Goal: Task Accomplishment & Management: Use online tool/utility

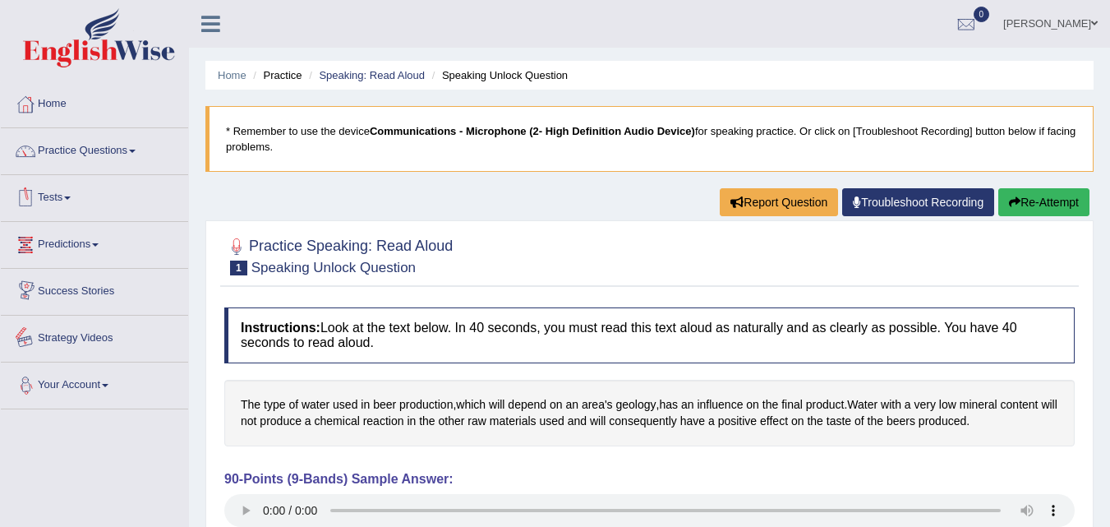
click at [94, 384] on link "Your Account" at bounding box center [94, 382] width 187 height 41
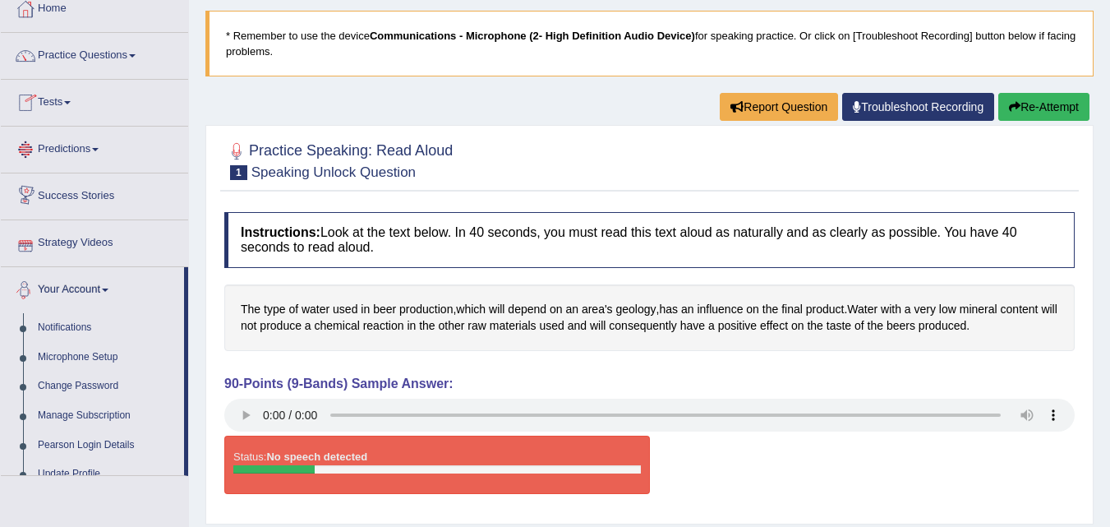
scroll to position [247, 0]
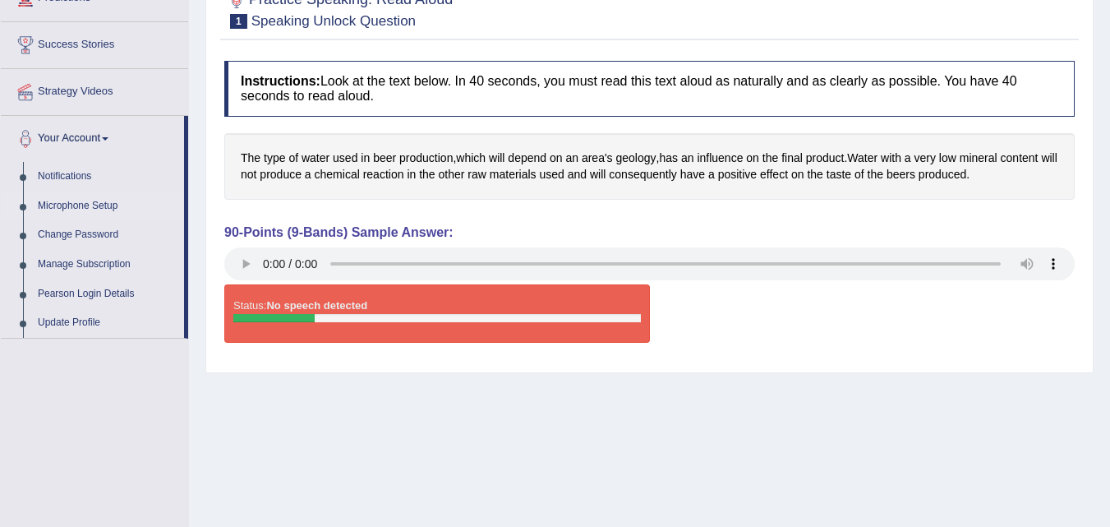
drag, startPoint x: 77, startPoint y: 206, endPoint x: 331, endPoint y: 243, distance: 256.6
click at [78, 206] on link "Microphone Setup" at bounding box center [107, 206] width 154 height 30
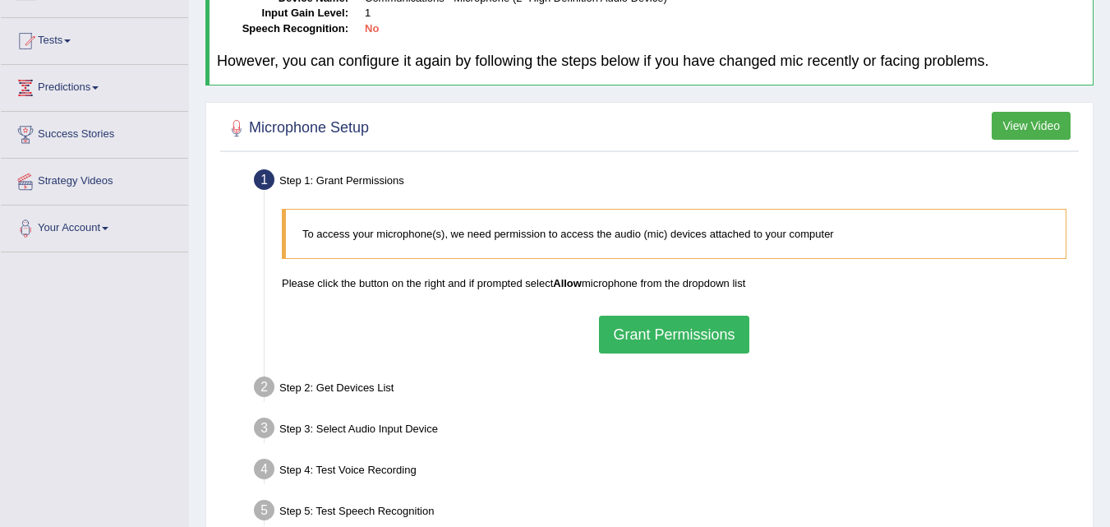
scroll to position [164, 0]
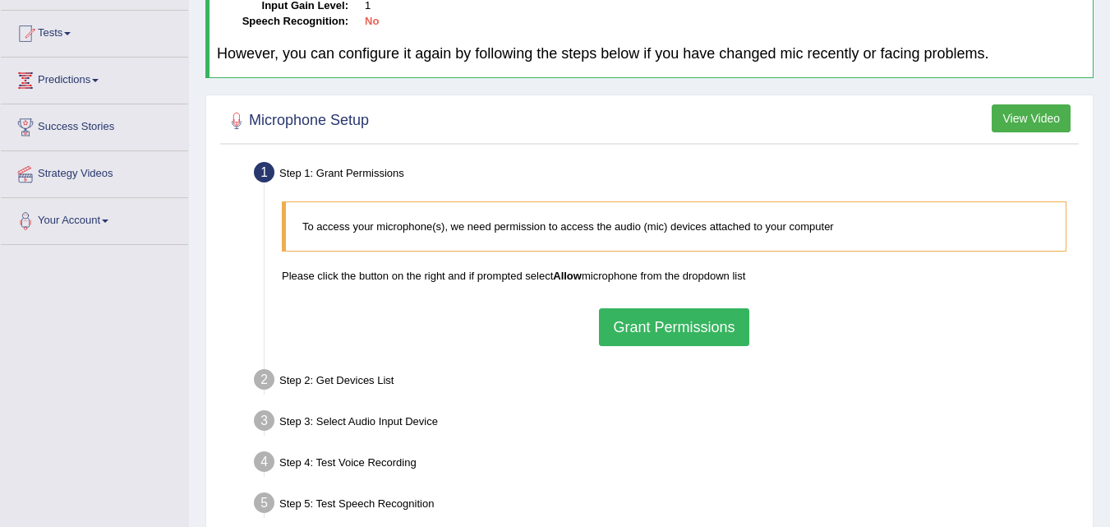
click at [685, 325] on button "Grant Permissions" at bounding box center [674, 327] width 150 height 38
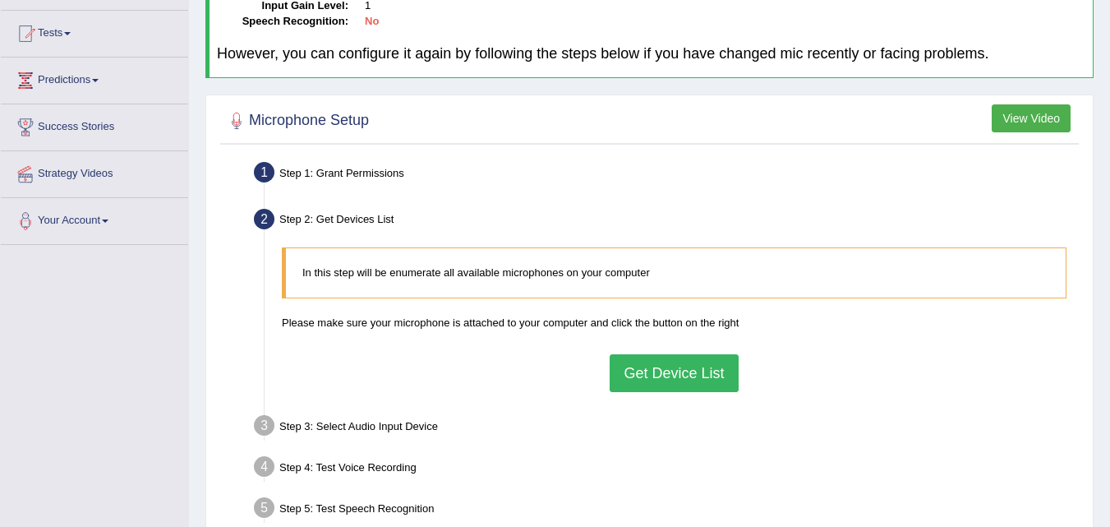
click at [670, 378] on button "Get Device List" at bounding box center [674, 373] width 128 height 38
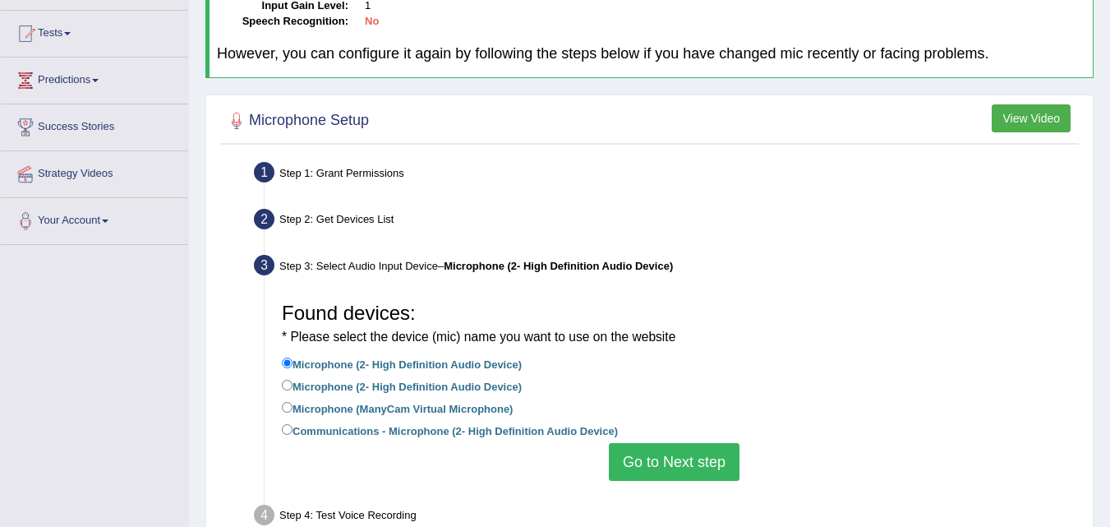
click at [653, 461] on button "Go to Next step" at bounding box center [674, 462] width 131 height 38
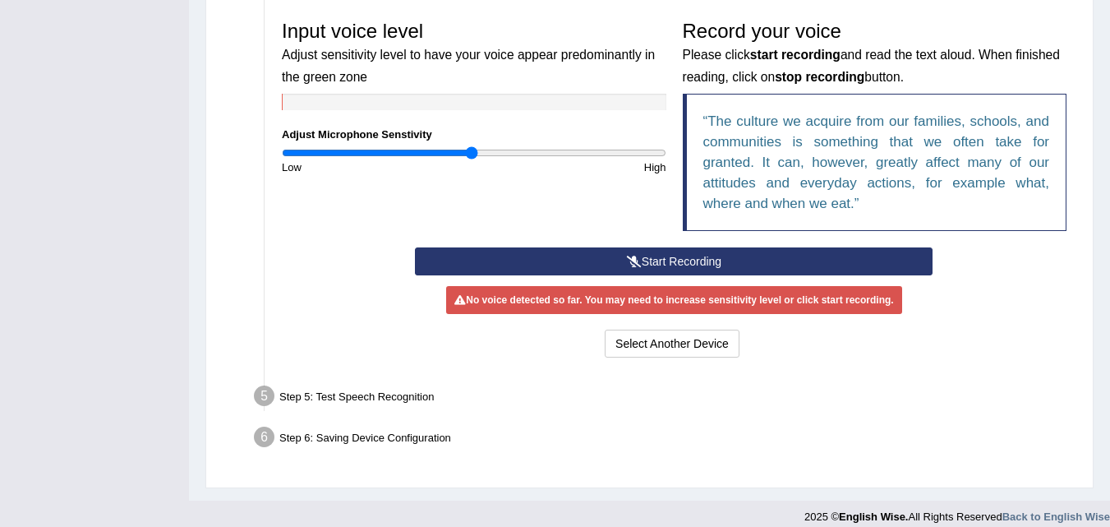
scroll to position [493, 0]
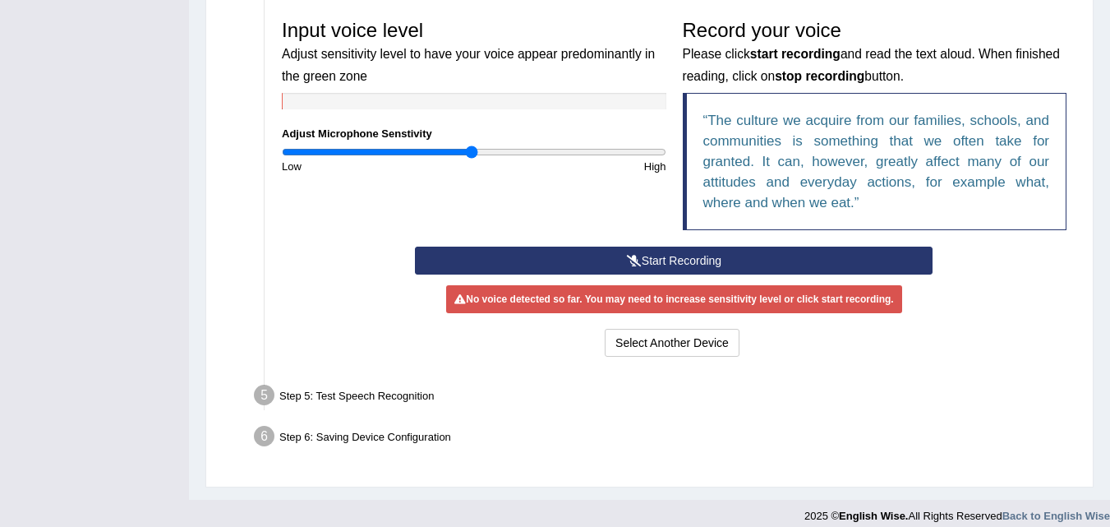
click at [615, 264] on button "Start Recording" at bounding box center [674, 261] width 518 height 28
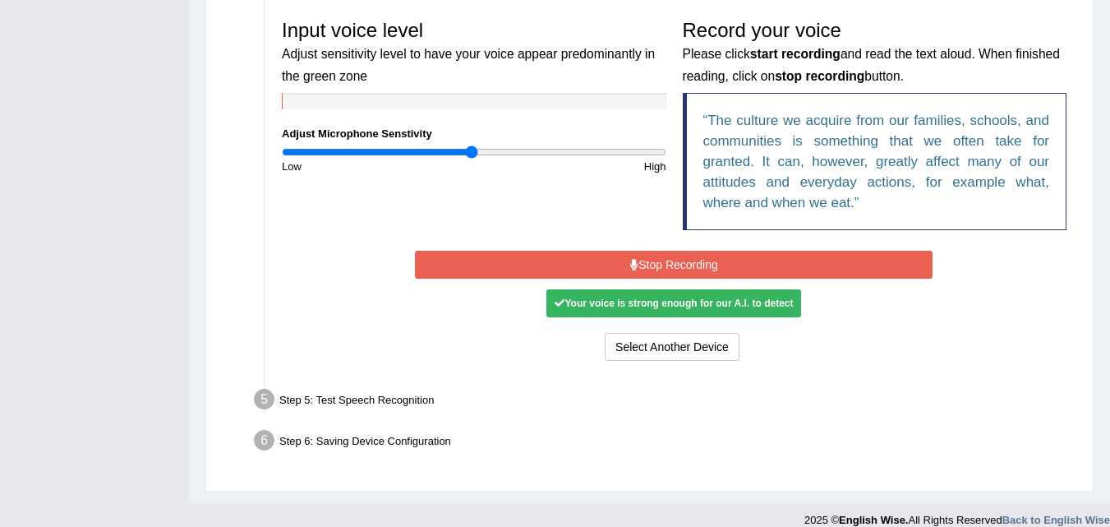
click at [684, 266] on button "Stop Recording" at bounding box center [674, 265] width 518 height 28
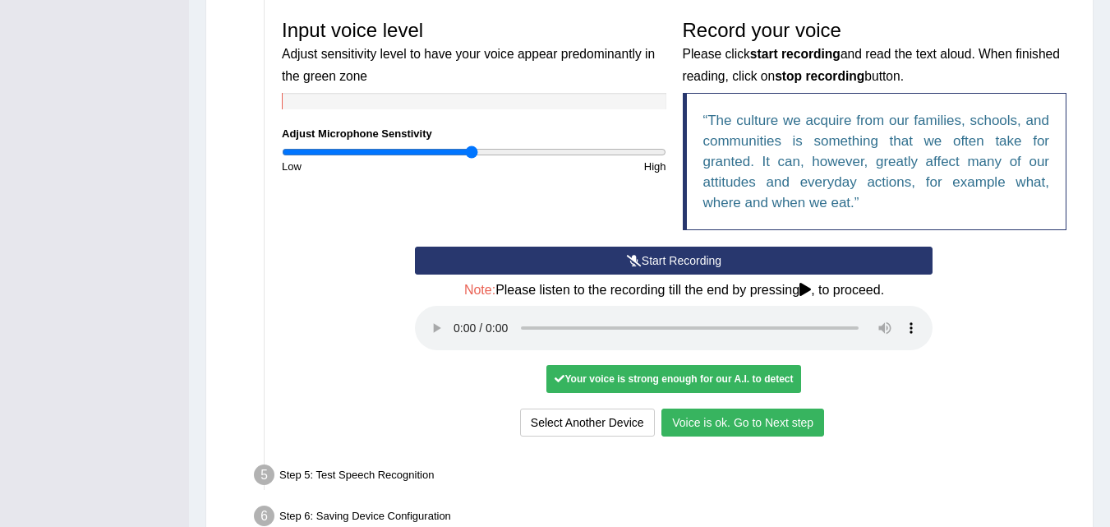
click at [748, 420] on button "Voice is ok. Go to Next step" at bounding box center [743, 422] width 163 height 28
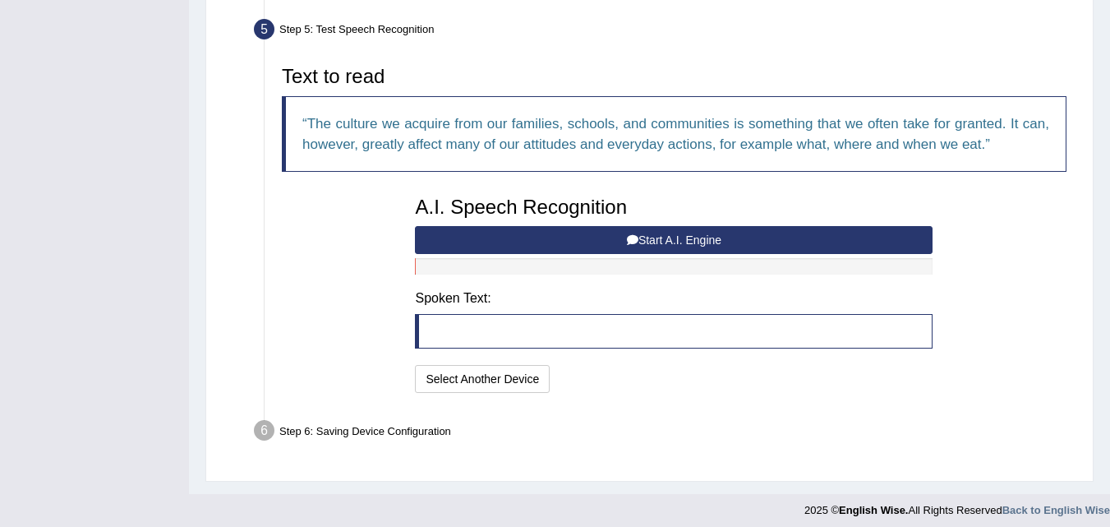
click at [660, 235] on button "Start A.I. Engine" at bounding box center [674, 240] width 518 height 28
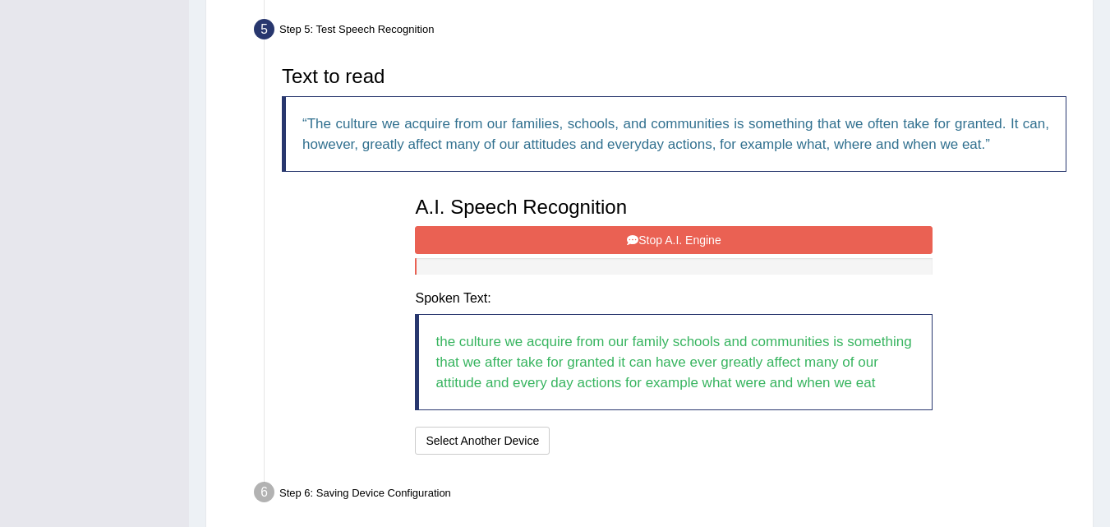
click at [660, 235] on button "Stop A.I. Engine" at bounding box center [674, 240] width 518 height 28
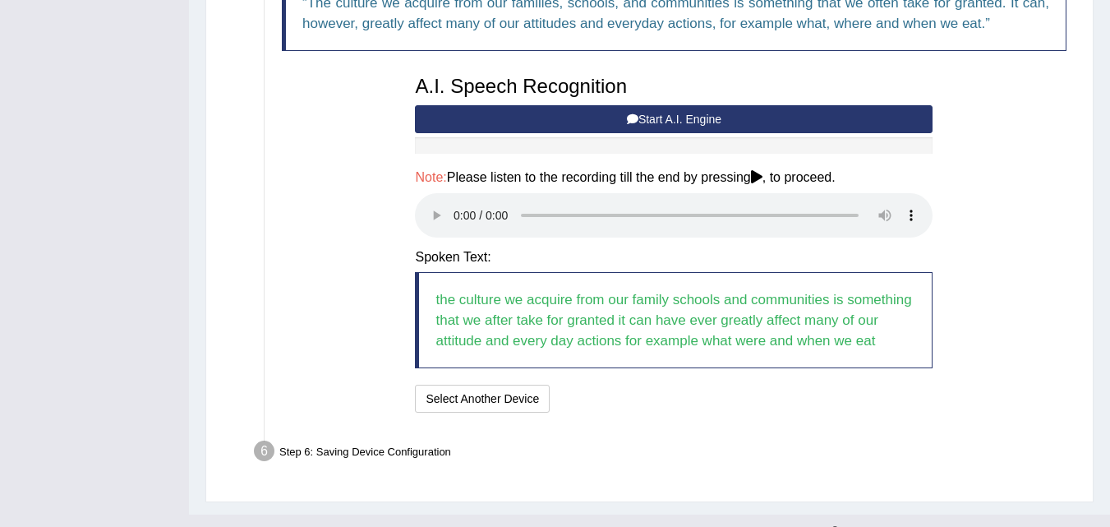
scroll to position [643, 0]
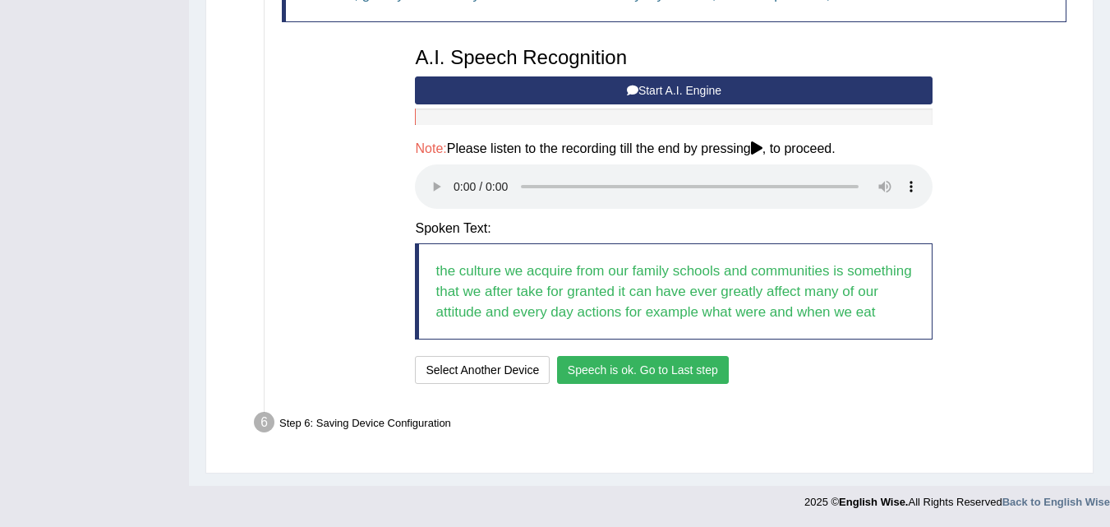
click at [686, 372] on button "Speech is ok. Go to Last step" at bounding box center [643, 370] width 172 height 28
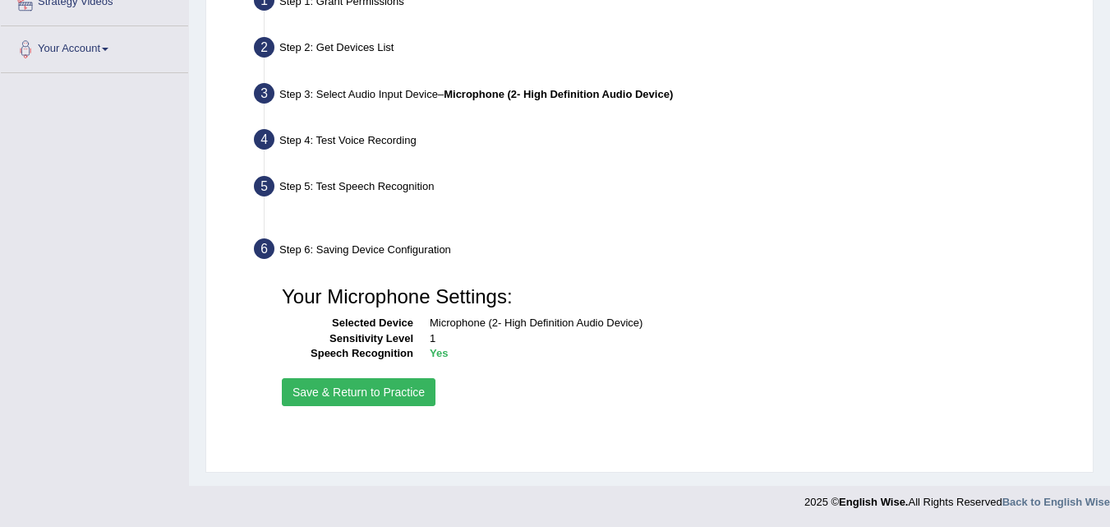
scroll to position [336, 0]
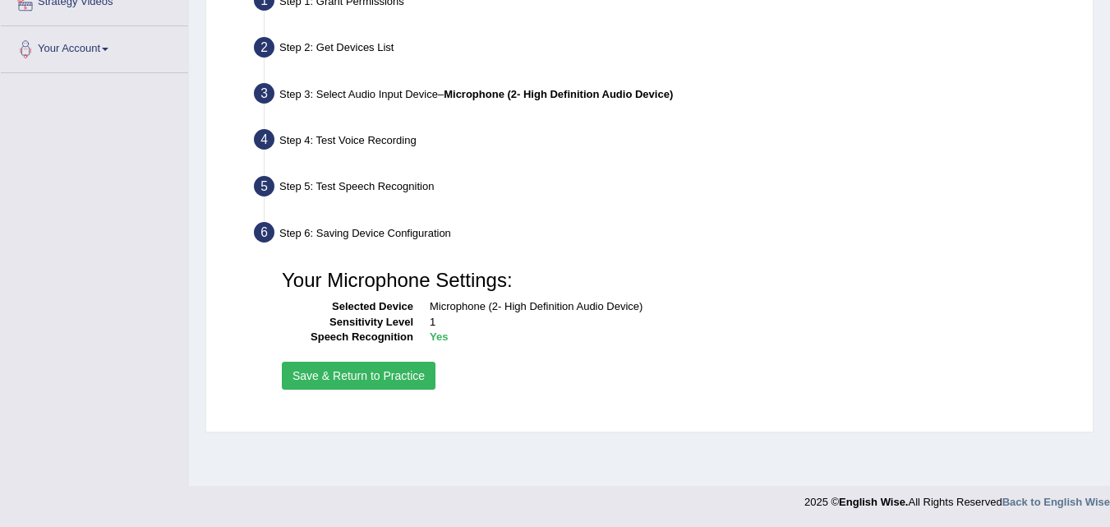
click at [365, 378] on button "Save & Return to Practice" at bounding box center [359, 376] width 154 height 28
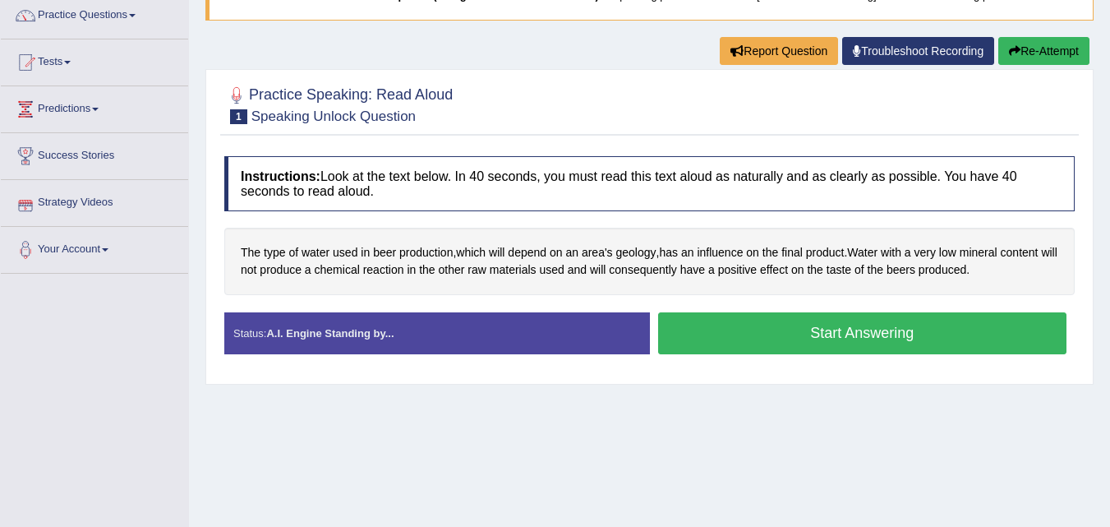
scroll to position [164, 0]
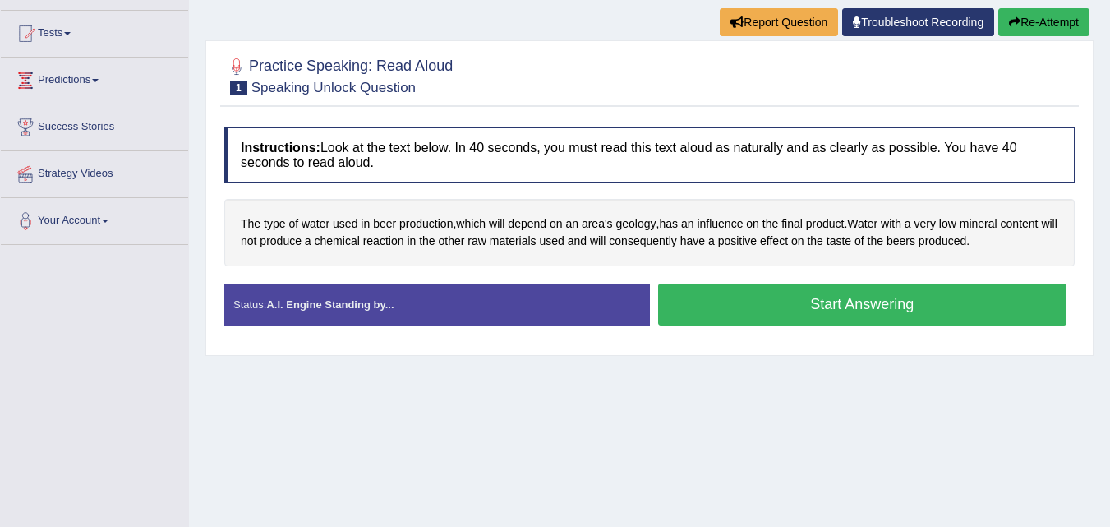
click at [875, 305] on button "Start Answering" at bounding box center [862, 305] width 409 height 42
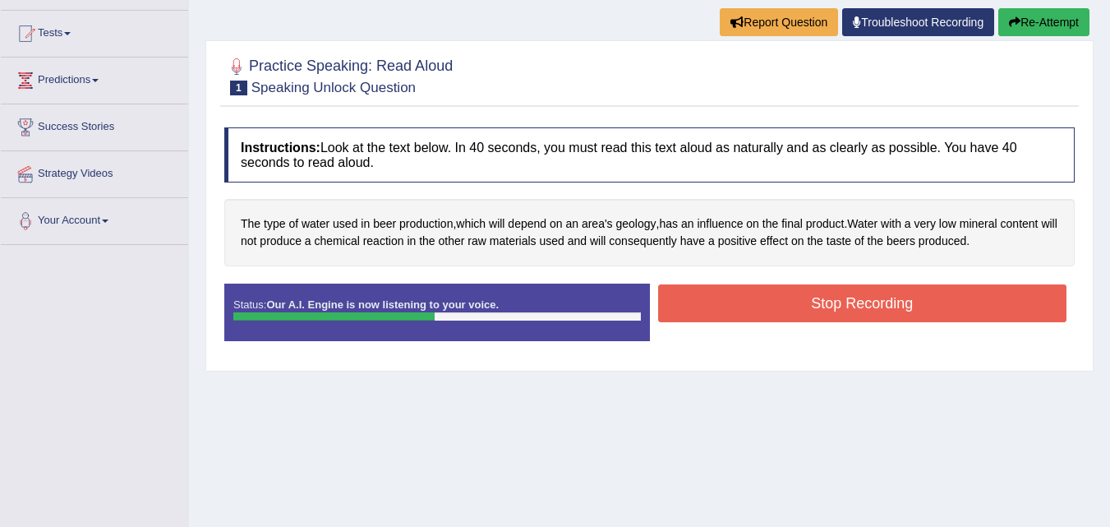
click at [816, 311] on button "Stop Recording" at bounding box center [862, 303] width 409 height 38
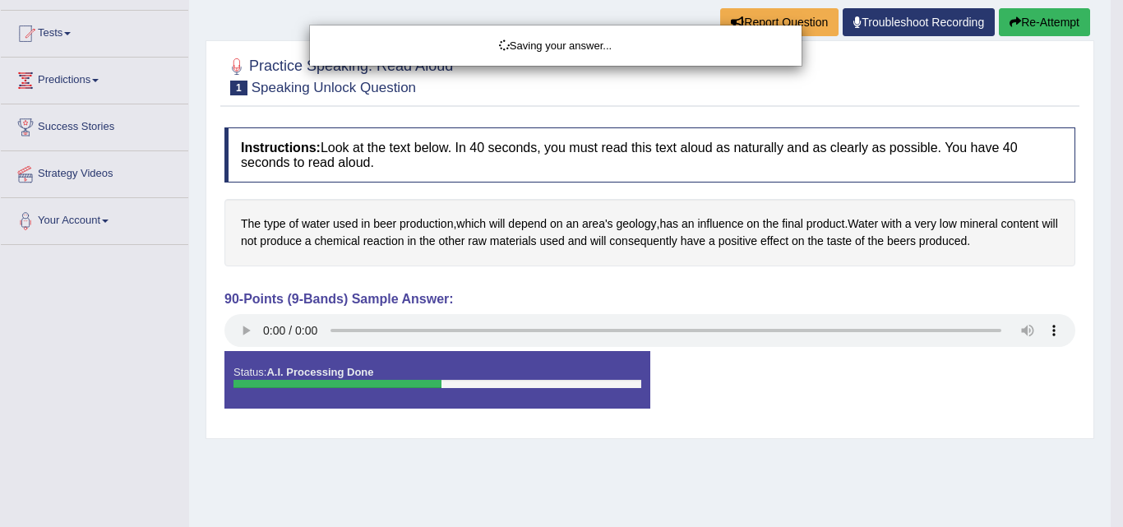
click at [245, 333] on div "Saving your answer..." at bounding box center [561, 263] width 1123 height 527
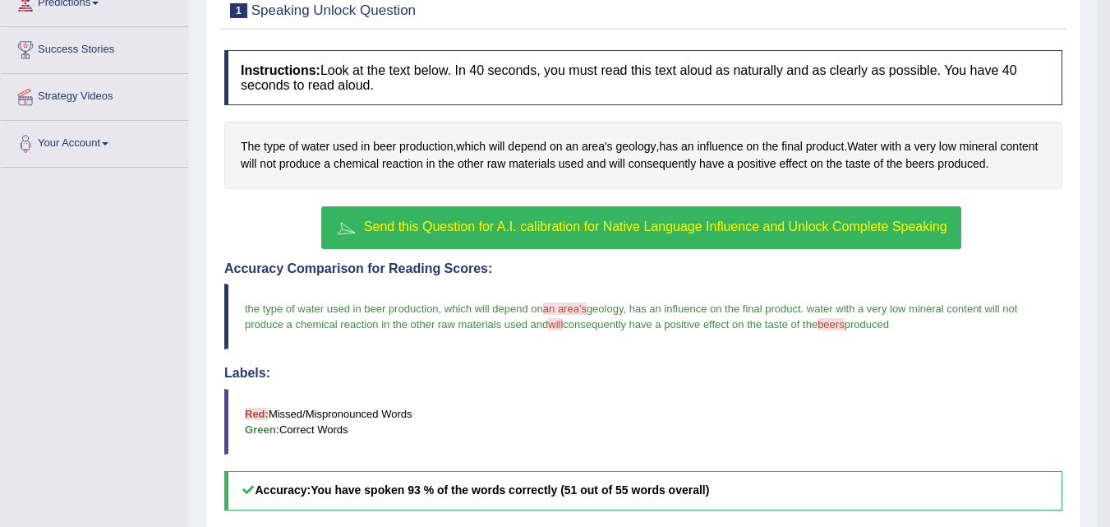
scroll to position [329, 0]
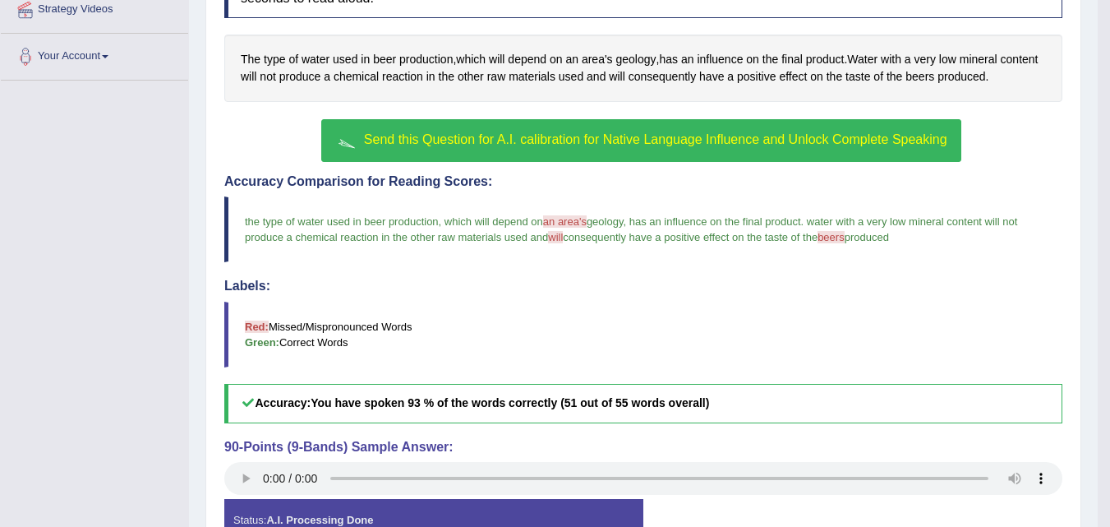
click at [568, 222] on span "an area's" at bounding box center [565, 221] width 44 height 12
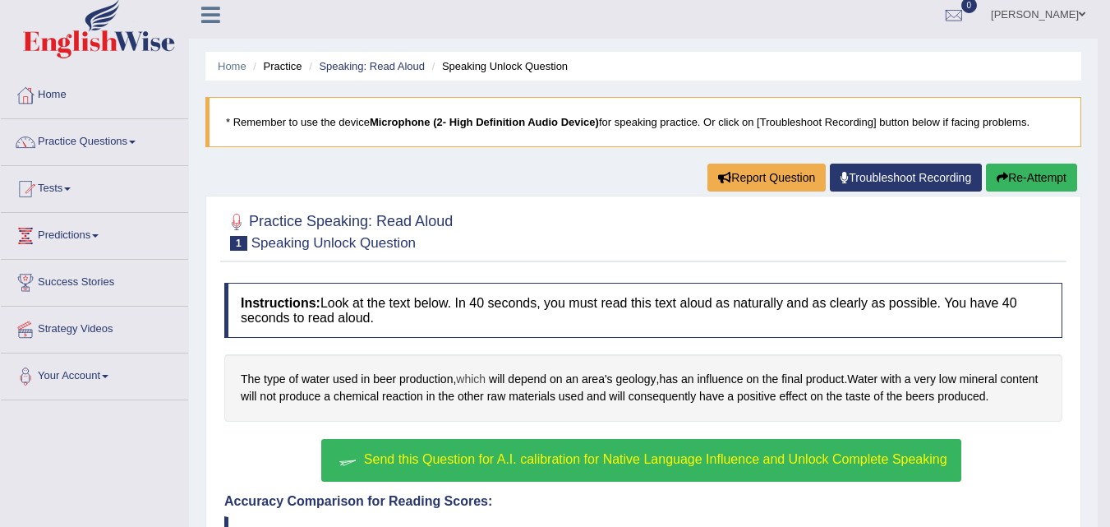
scroll to position [0, 0]
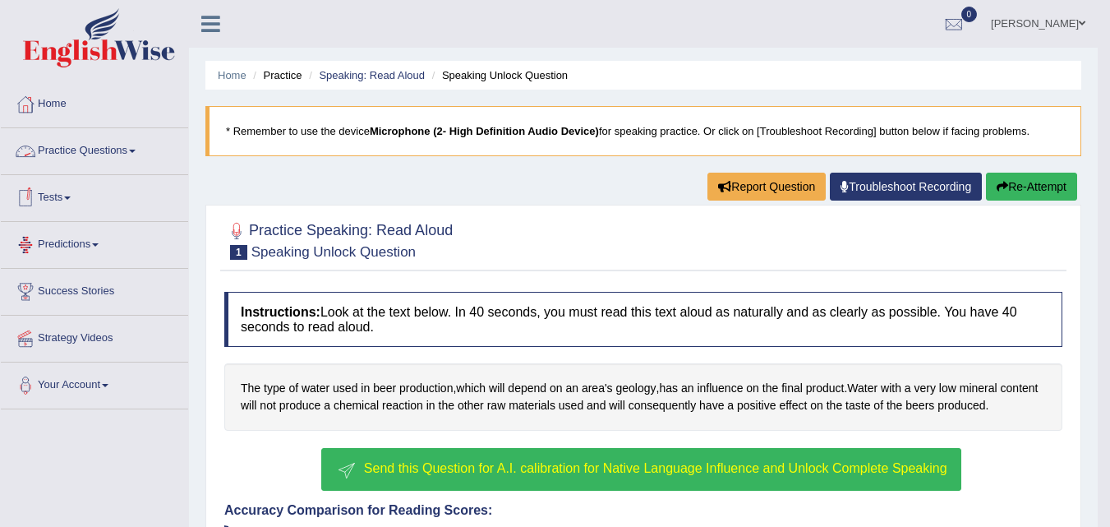
click at [135, 148] on link "Practice Questions" at bounding box center [94, 148] width 187 height 41
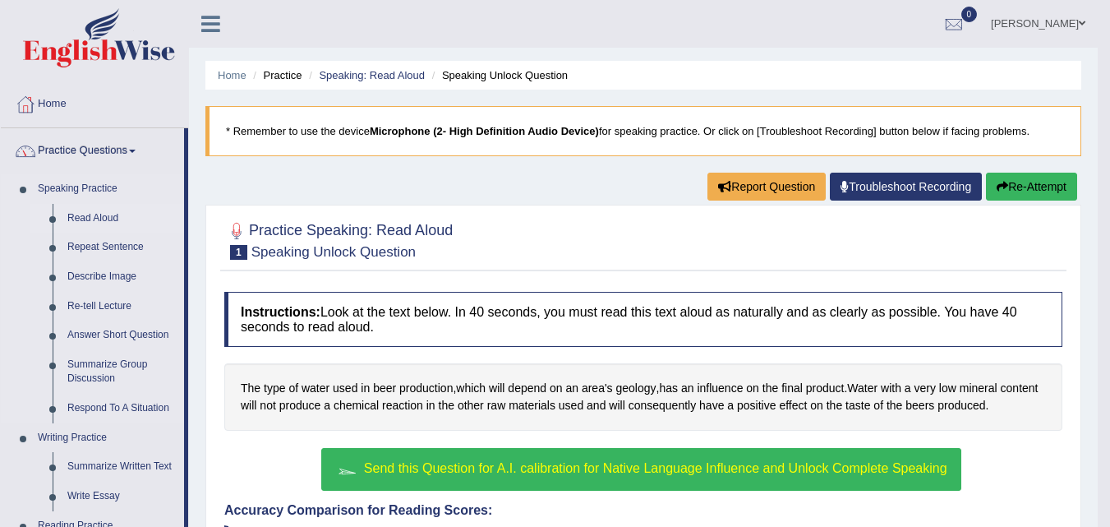
click at [101, 221] on link "Read Aloud" at bounding box center [122, 219] width 124 height 30
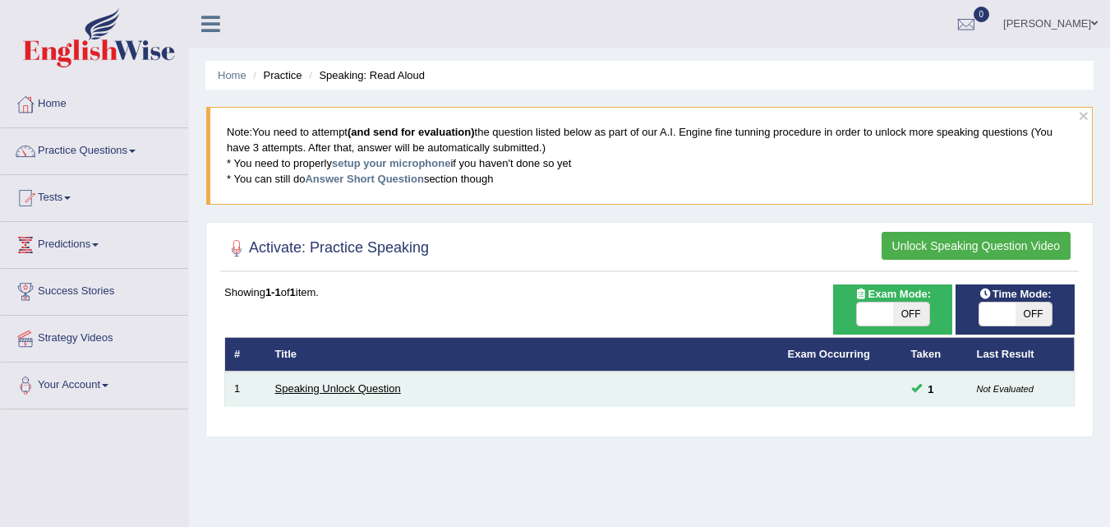
click at [371, 390] on link "Speaking Unlock Question" at bounding box center [338, 388] width 126 height 12
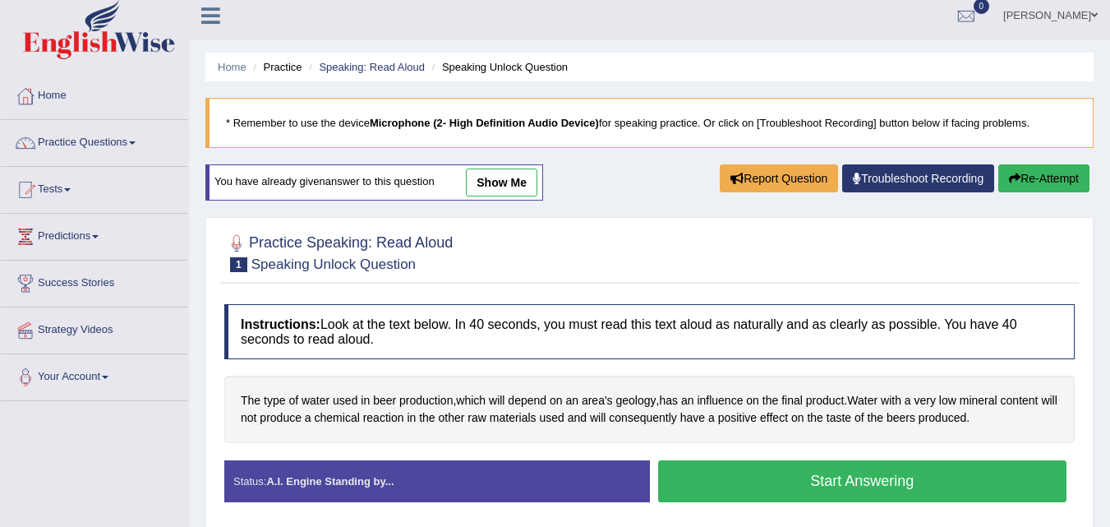
scroll to position [7, 0]
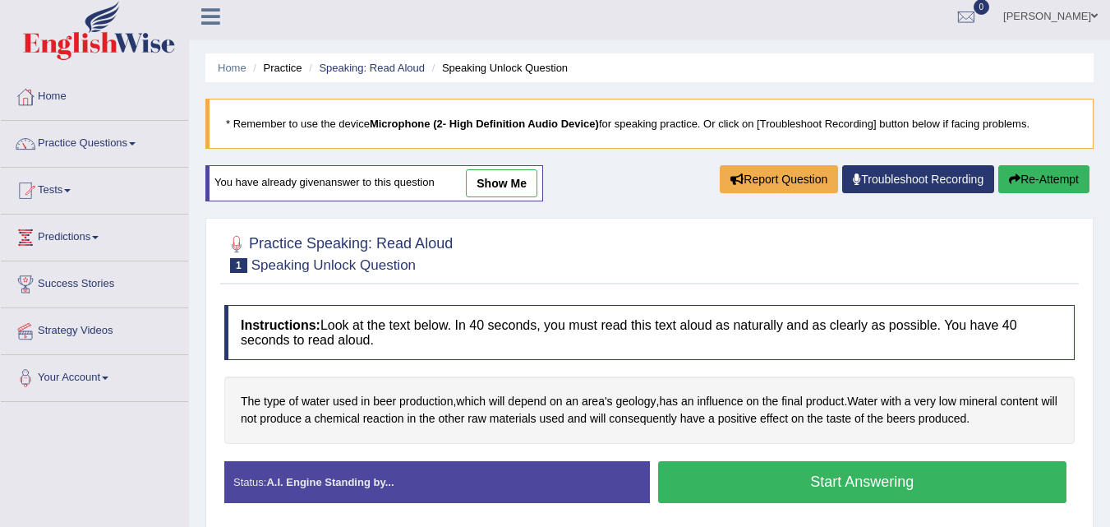
click at [1051, 175] on button "Re-Attempt" at bounding box center [1044, 179] width 91 height 28
click at [136, 145] on link "Practice Questions" at bounding box center [94, 141] width 187 height 41
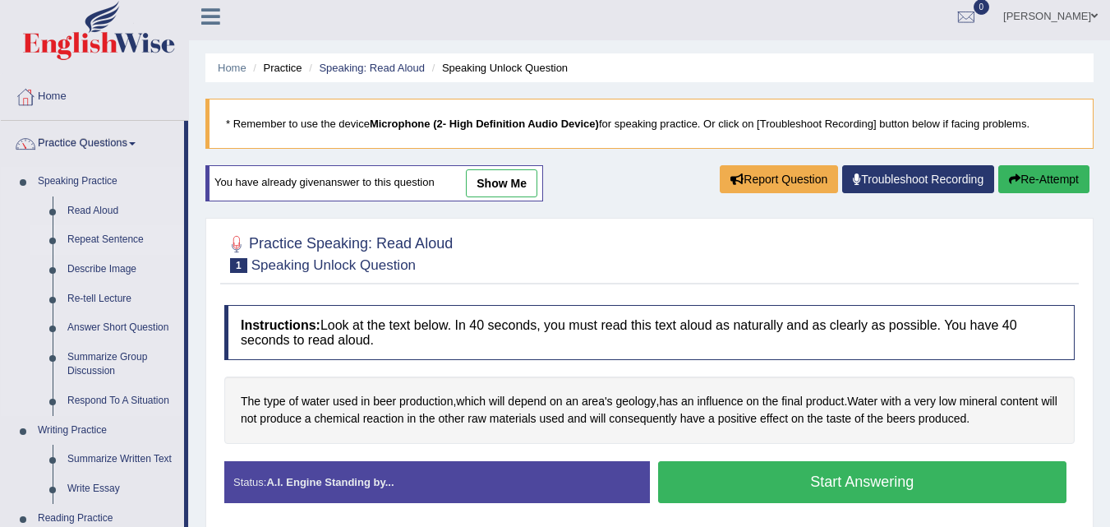
click at [94, 238] on link "Repeat Sentence" at bounding box center [122, 240] width 124 height 30
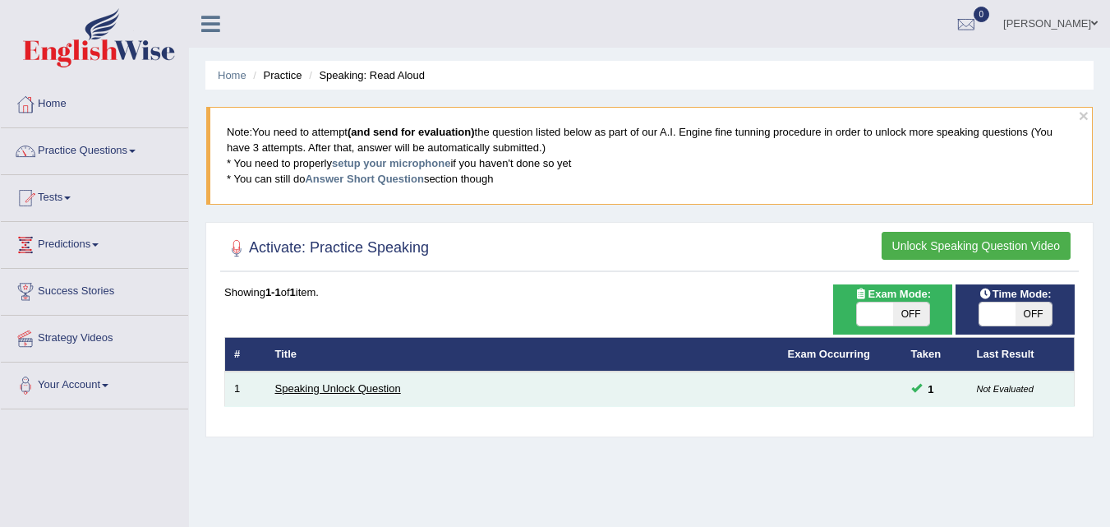
click at [385, 385] on link "Speaking Unlock Question" at bounding box center [338, 388] width 126 height 12
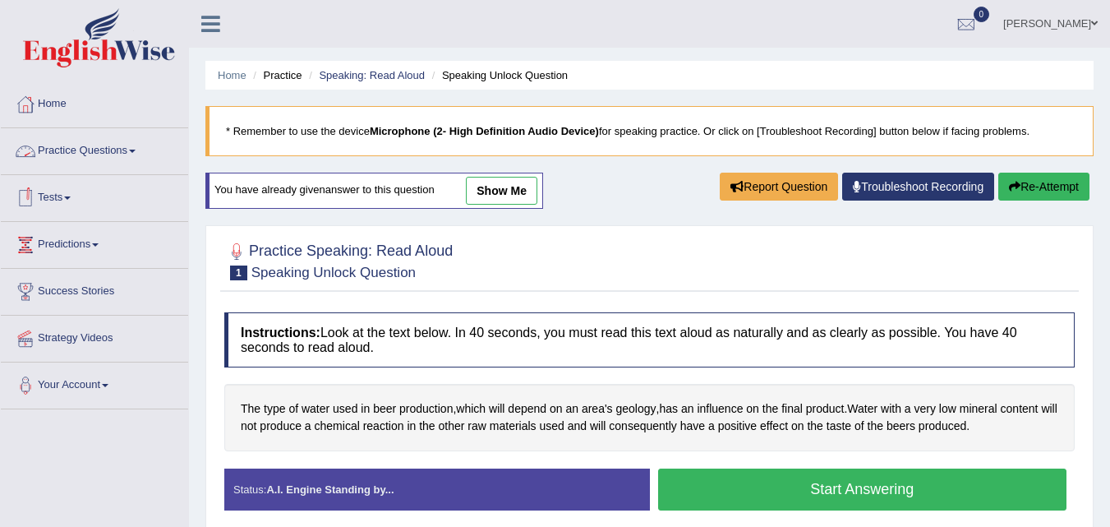
click at [146, 149] on link "Practice Questions" at bounding box center [94, 148] width 187 height 41
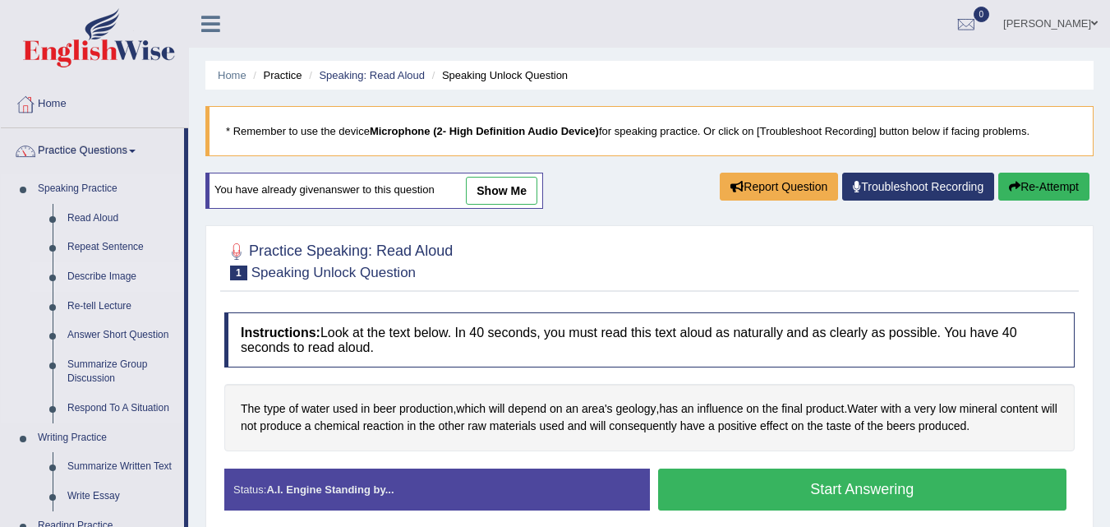
click at [111, 275] on link "Describe Image" at bounding box center [122, 277] width 124 height 30
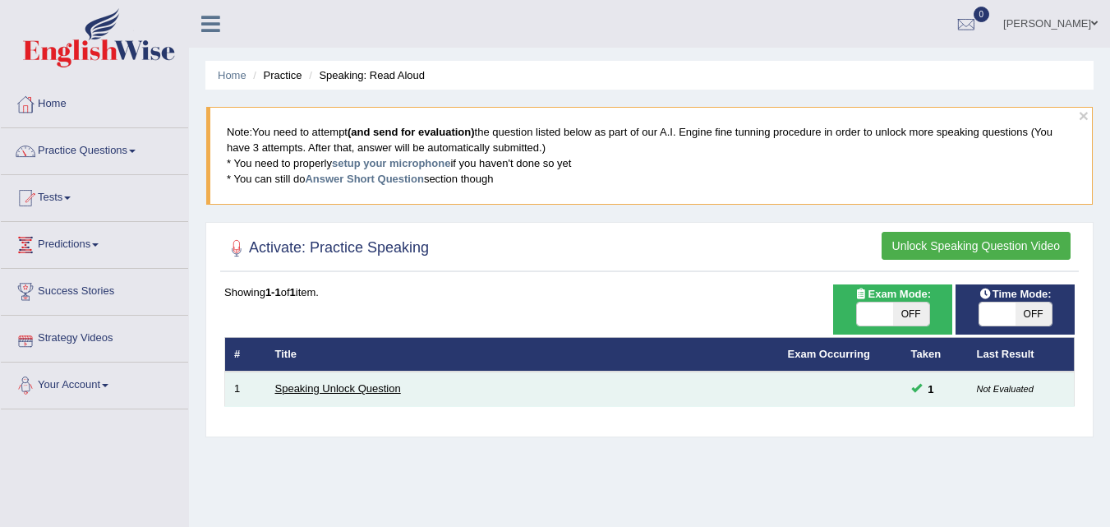
click at [366, 386] on link "Speaking Unlock Question" at bounding box center [338, 388] width 126 height 12
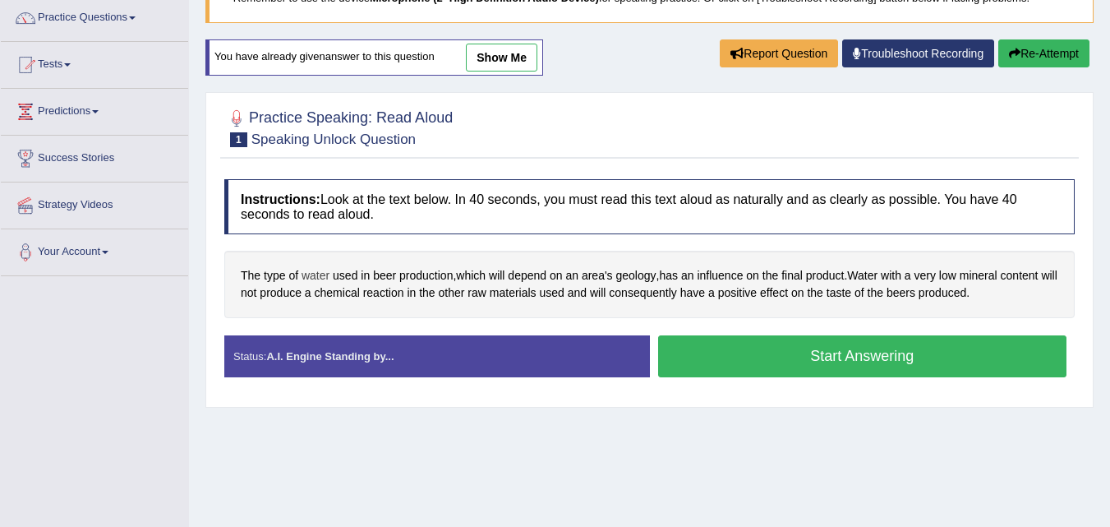
scroll to position [7, 0]
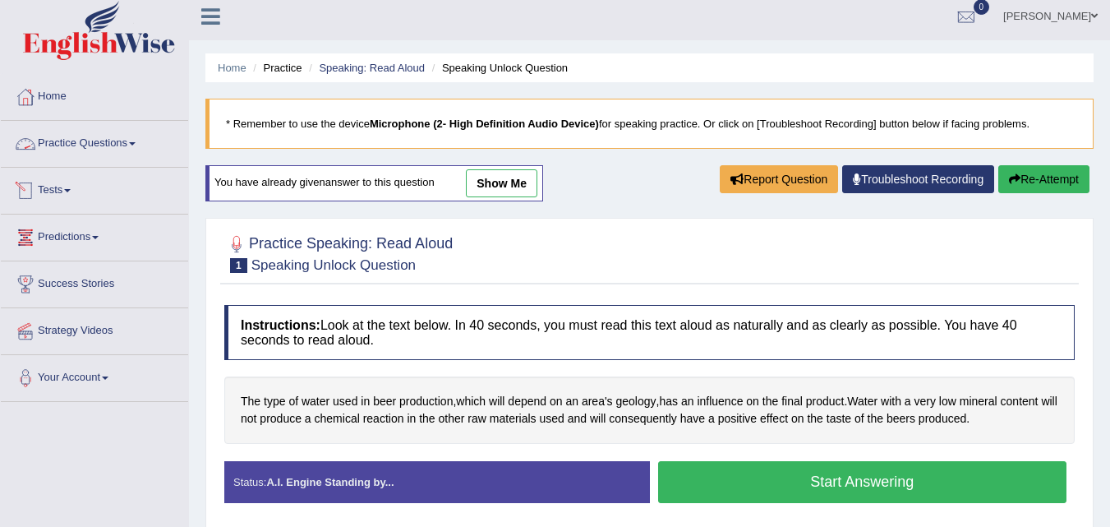
click at [144, 145] on link "Practice Questions" at bounding box center [94, 141] width 187 height 41
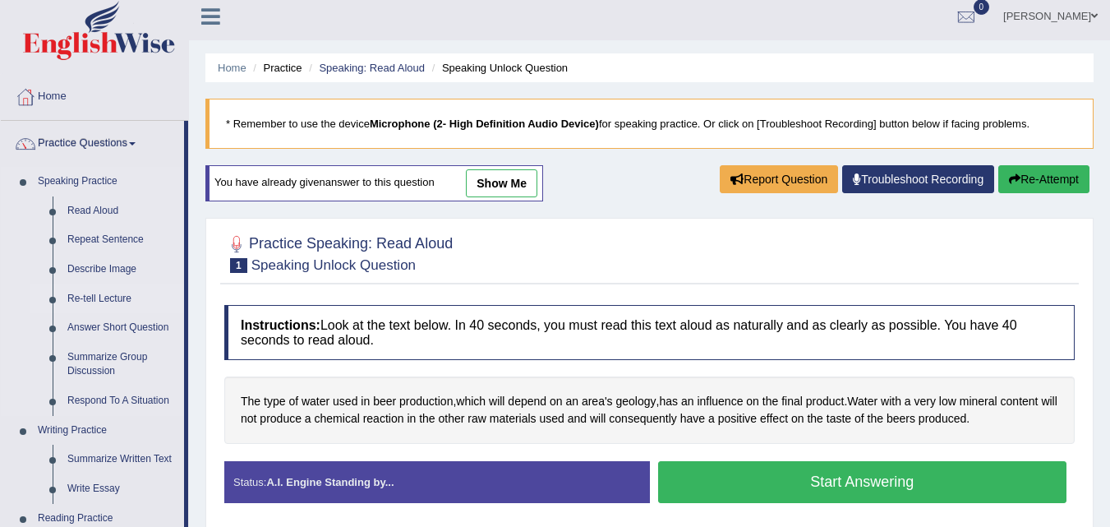
scroll to position [90, 0]
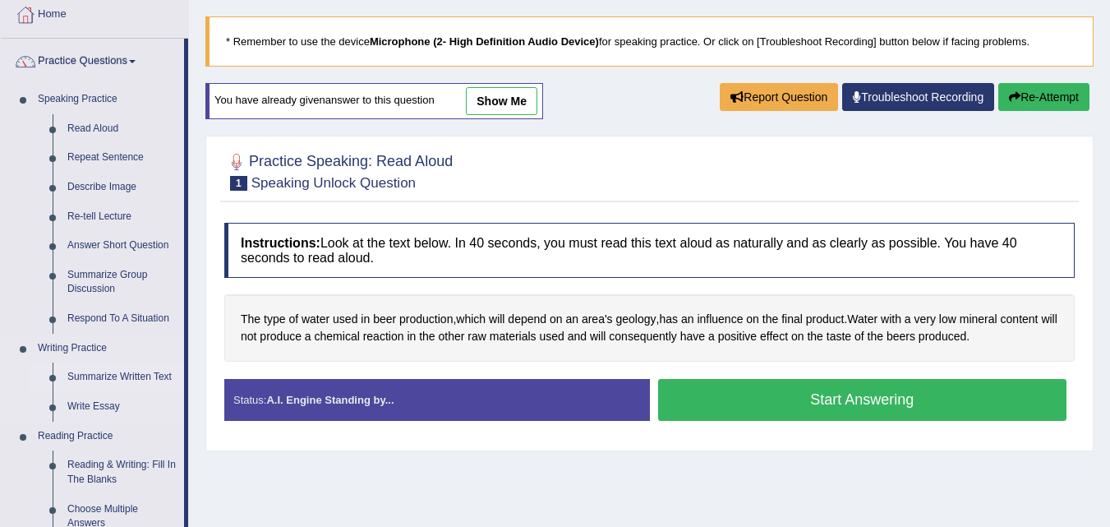
click at [112, 377] on link "Summarize Written Text" at bounding box center [122, 377] width 124 height 30
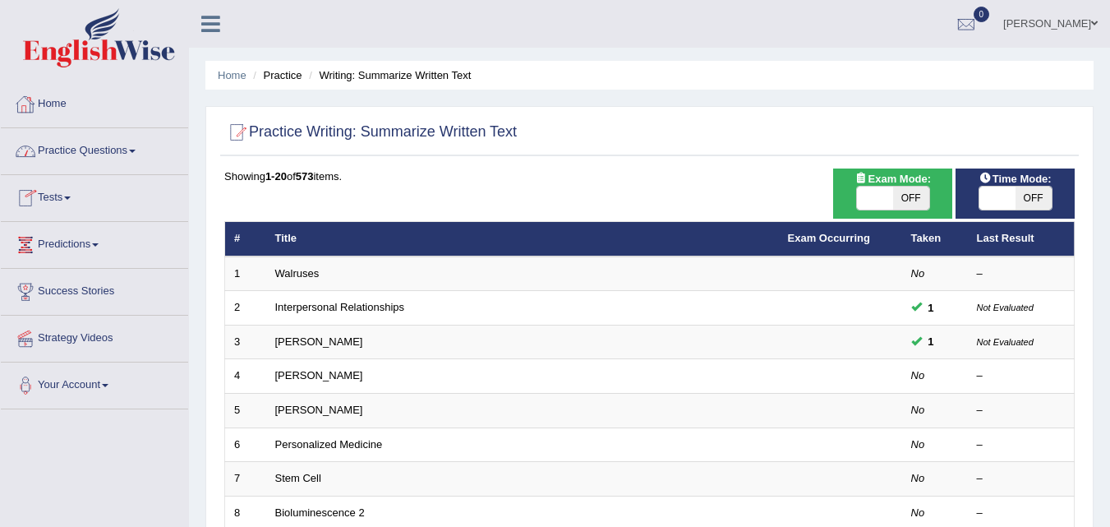
click at [122, 145] on link "Practice Questions" at bounding box center [94, 148] width 187 height 41
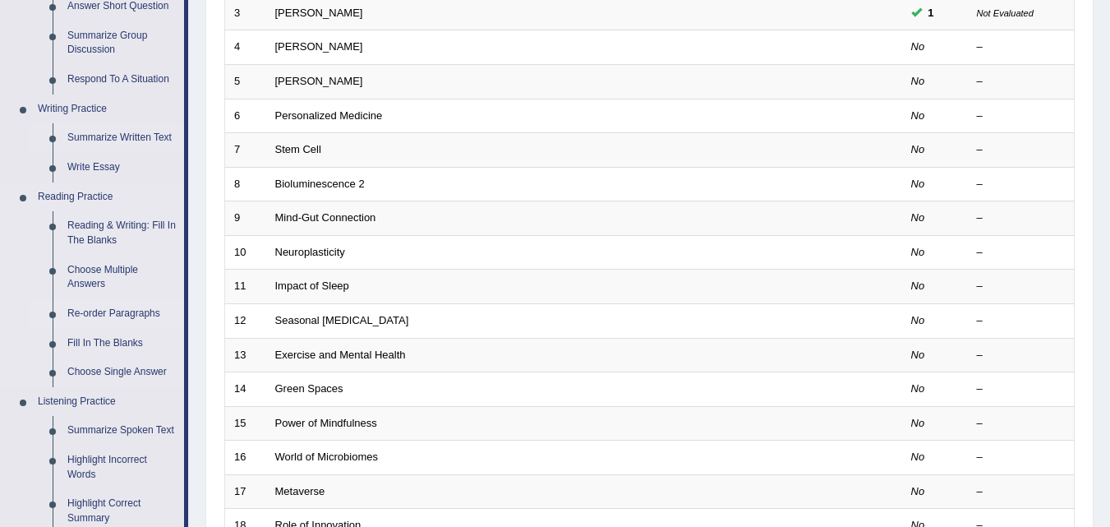
scroll to position [411, 0]
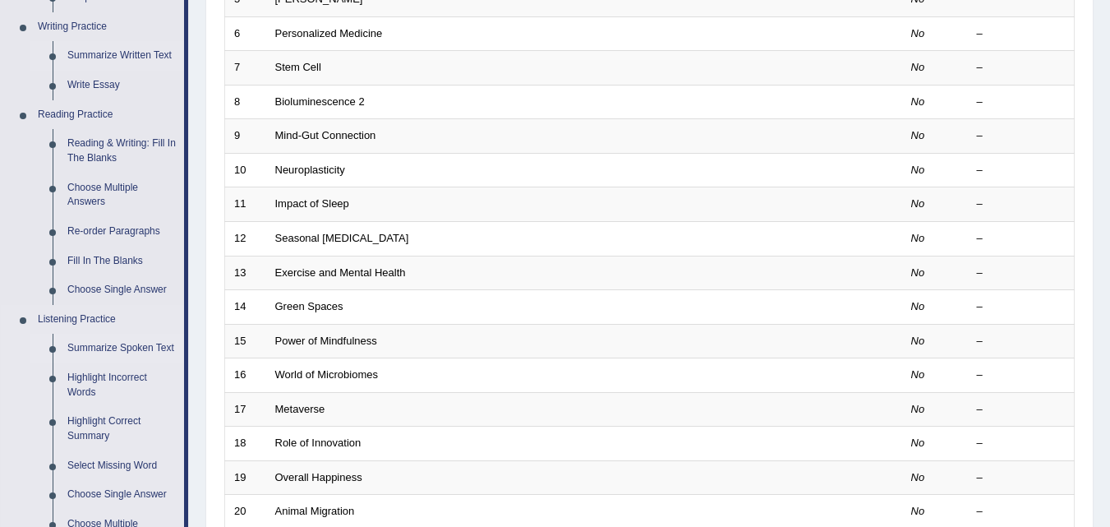
click at [109, 347] on link "Summarize Spoken Text" at bounding box center [122, 349] width 124 height 30
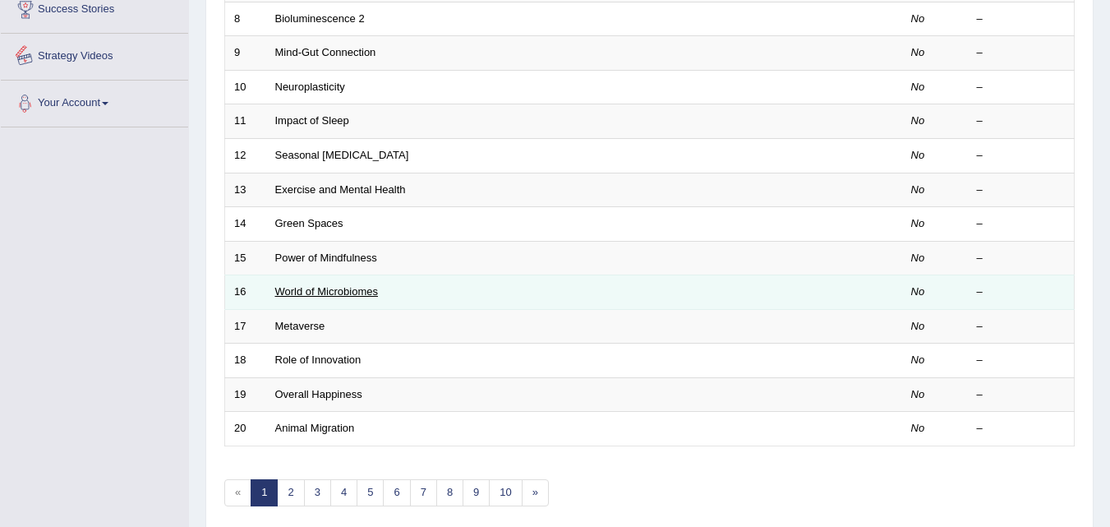
scroll to position [561, 0]
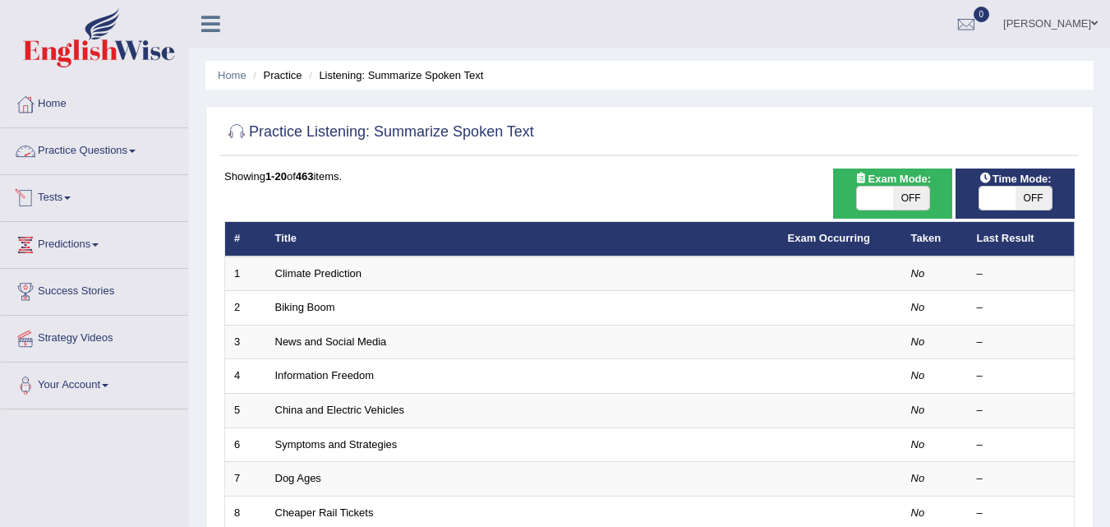
click at [102, 150] on link "Practice Questions" at bounding box center [94, 148] width 187 height 41
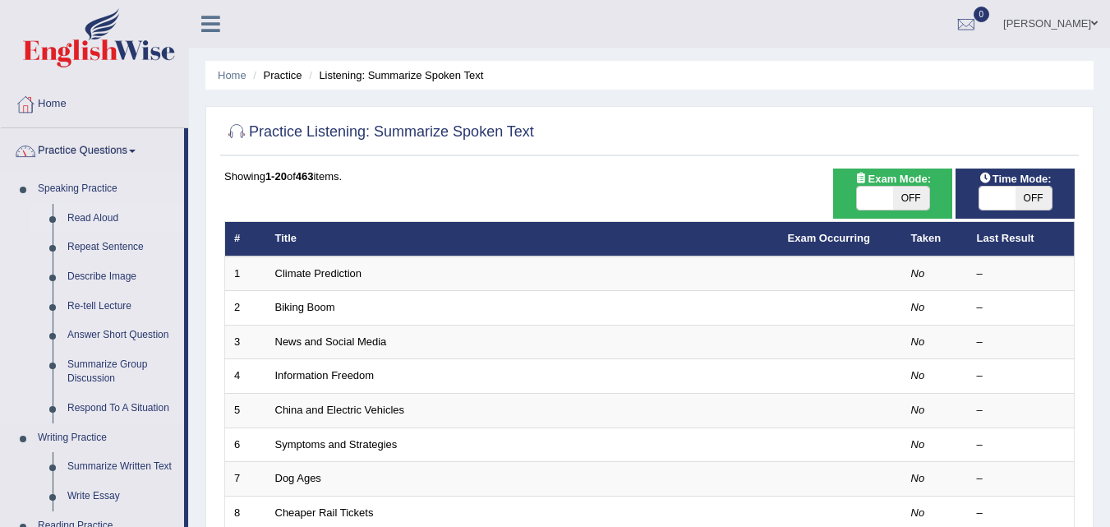
click at [95, 215] on link "Read Aloud" at bounding box center [122, 219] width 124 height 30
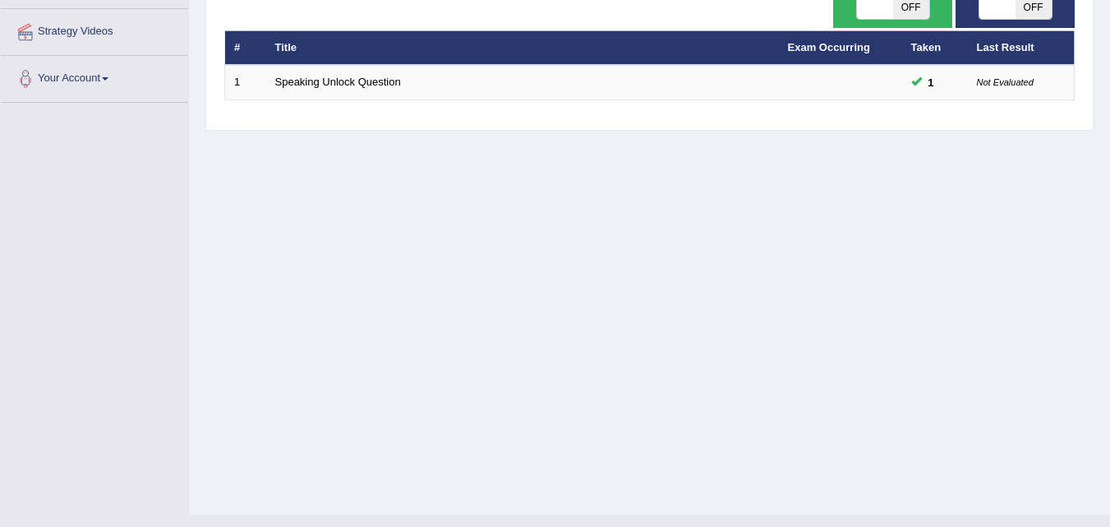
scroll to position [336, 0]
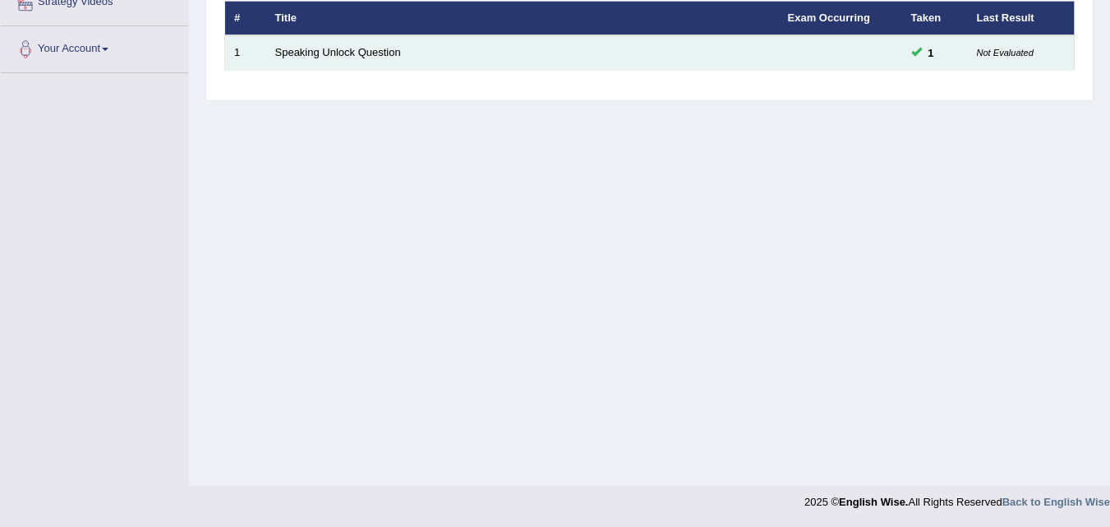
click at [383, 44] on td "Speaking Unlock Question" at bounding box center [522, 52] width 513 height 35
click at [383, 47] on link "Speaking Unlock Question" at bounding box center [338, 52] width 126 height 12
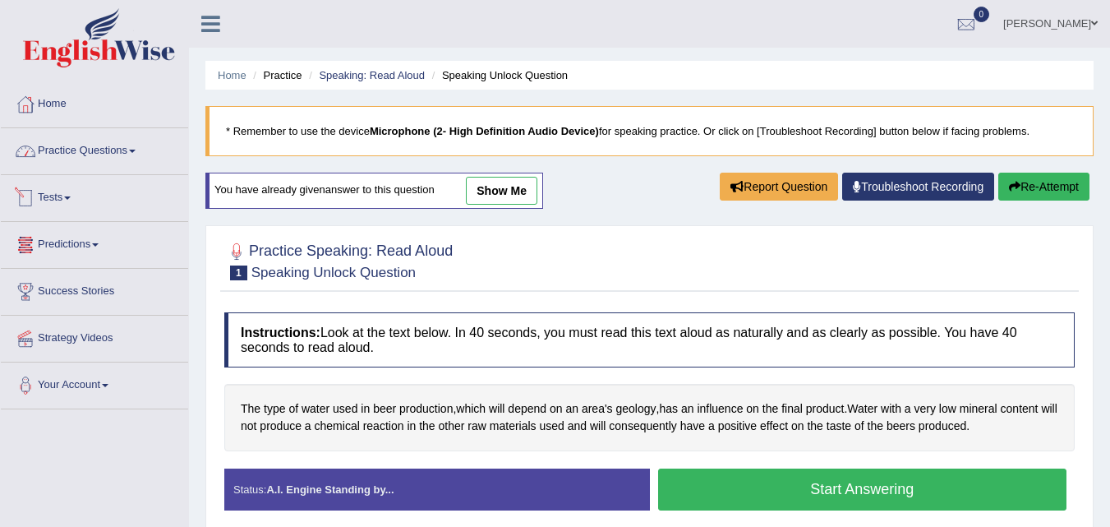
click at [92, 157] on link "Practice Questions" at bounding box center [94, 148] width 187 height 41
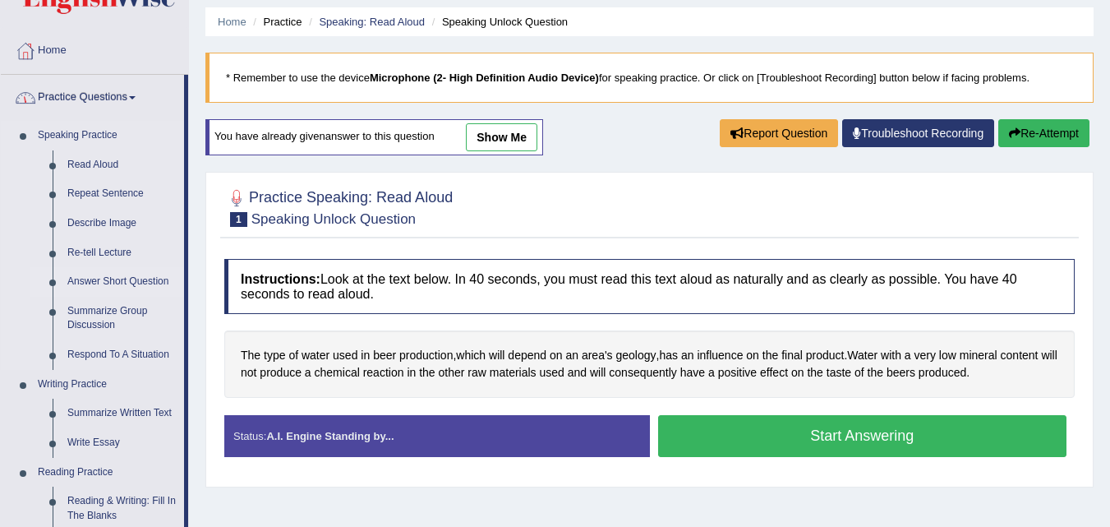
scroll to position [82, 0]
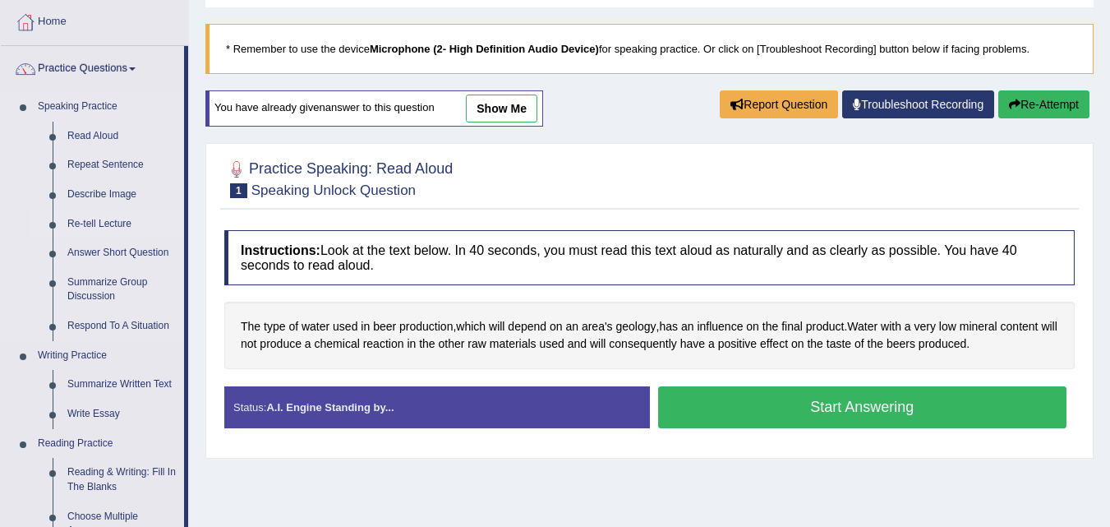
click at [118, 221] on link "Re-tell Lecture" at bounding box center [122, 225] width 124 height 30
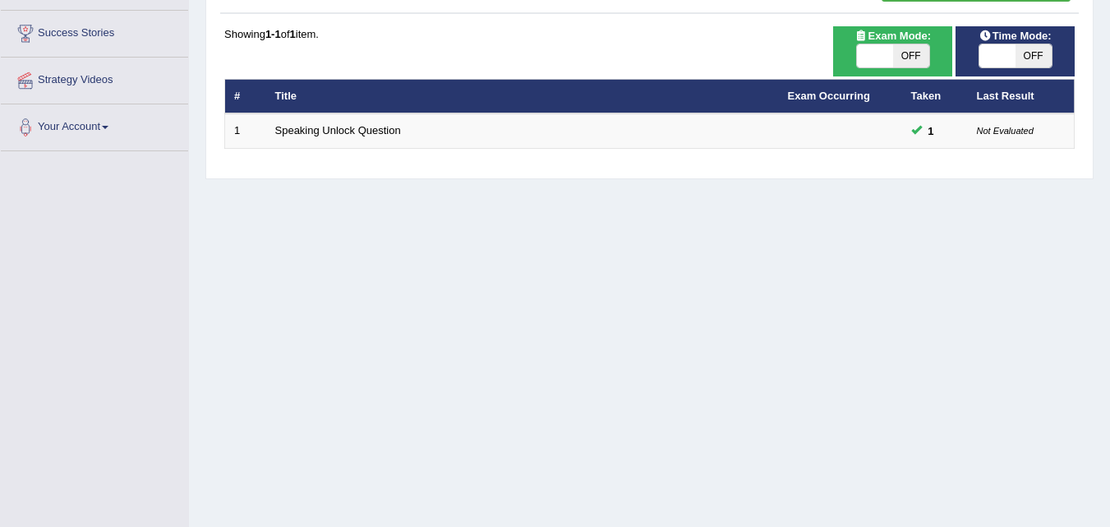
scroll to position [172, 0]
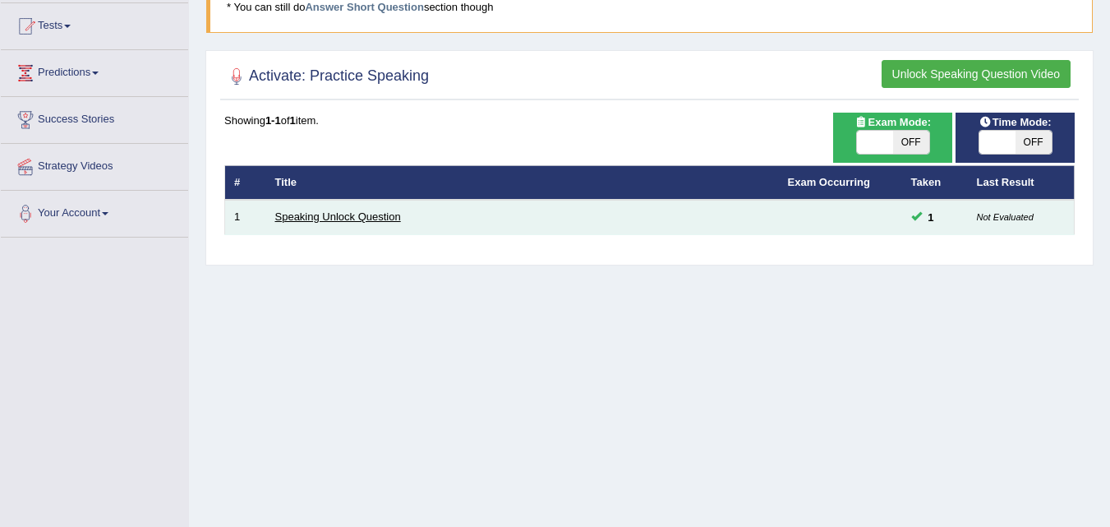
click at [381, 214] on link "Speaking Unlock Question" at bounding box center [338, 216] width 126 height 12
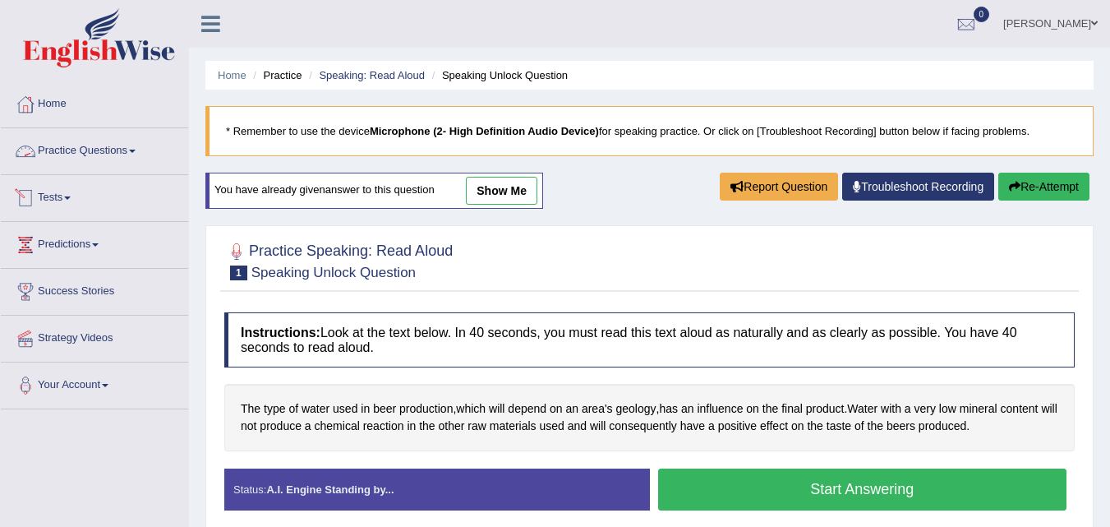
click at [87, 150] on link "Practice Questions" at bounding box center [94, 148] width 187 height 41
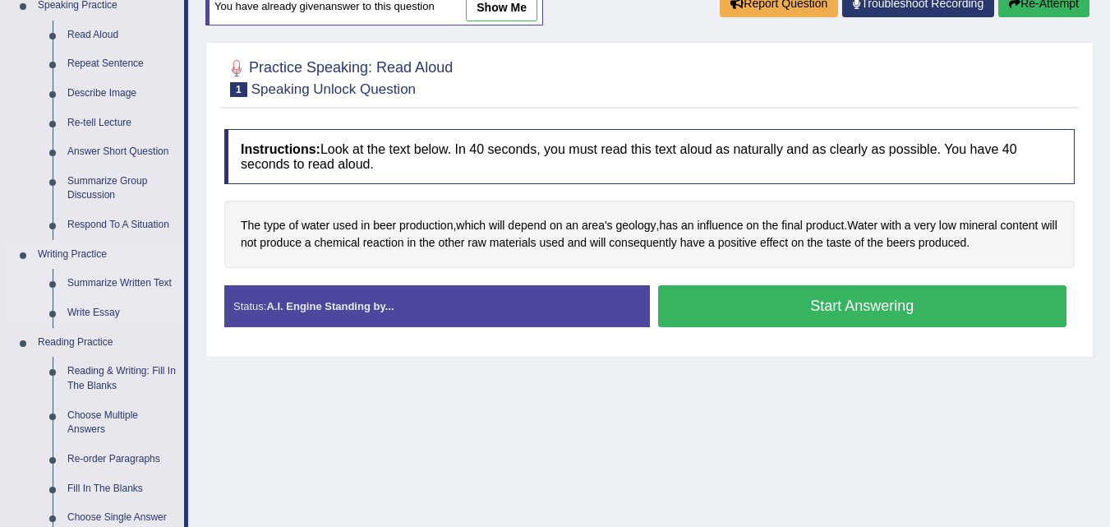
scroll to position [247, 0]
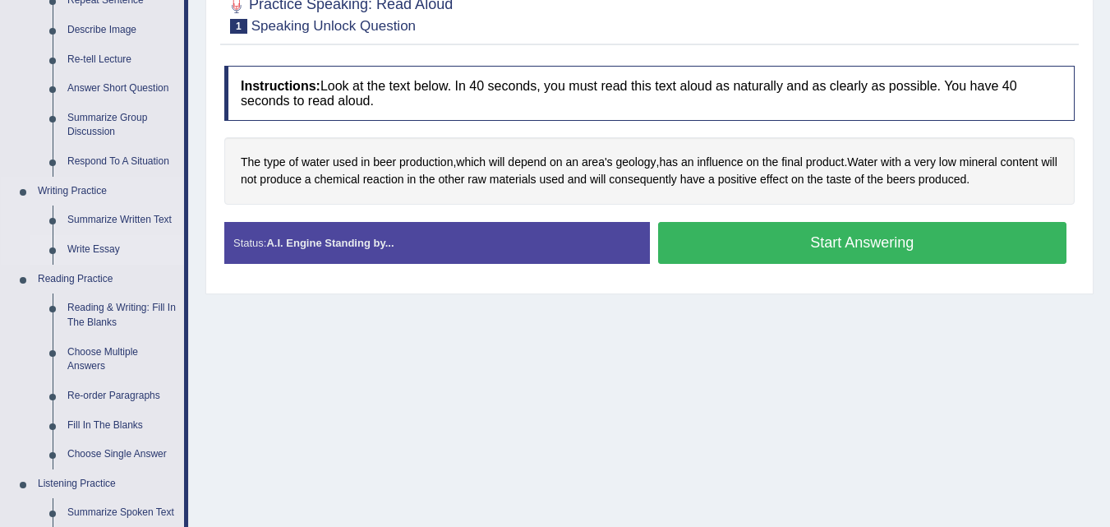
click at [105, 247] on link "Write Essay" at bounding box center [122, 250] width 124 height 30
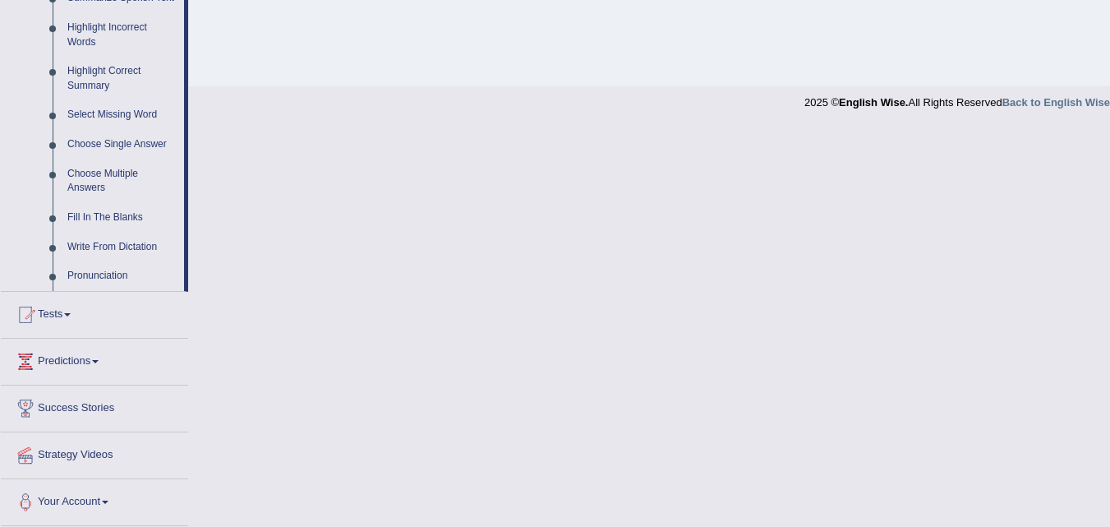
scroll to position [724, 0]
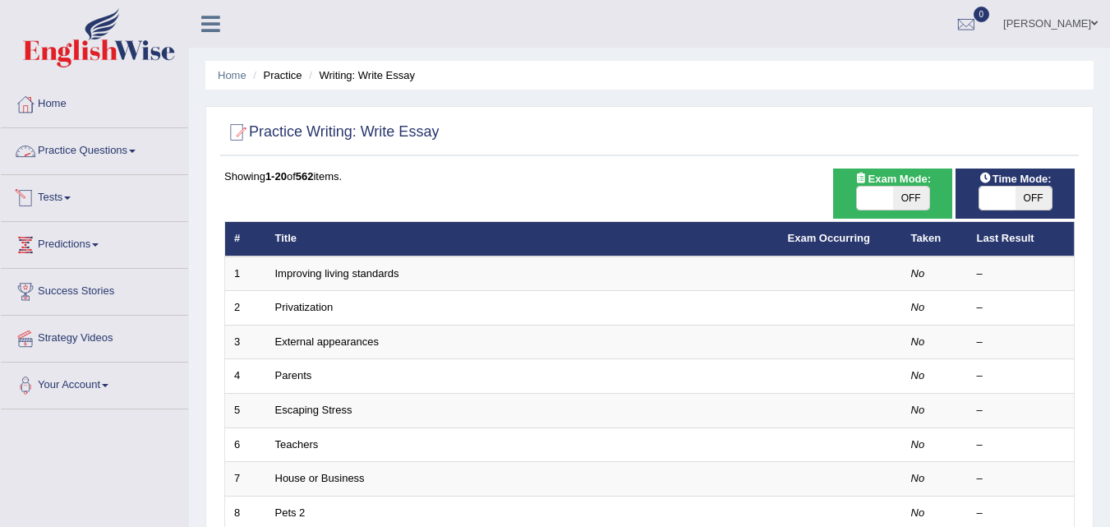
click at [98, 154] on link "Practice Questions" at bounding box center [94, 148] width 187 height 41
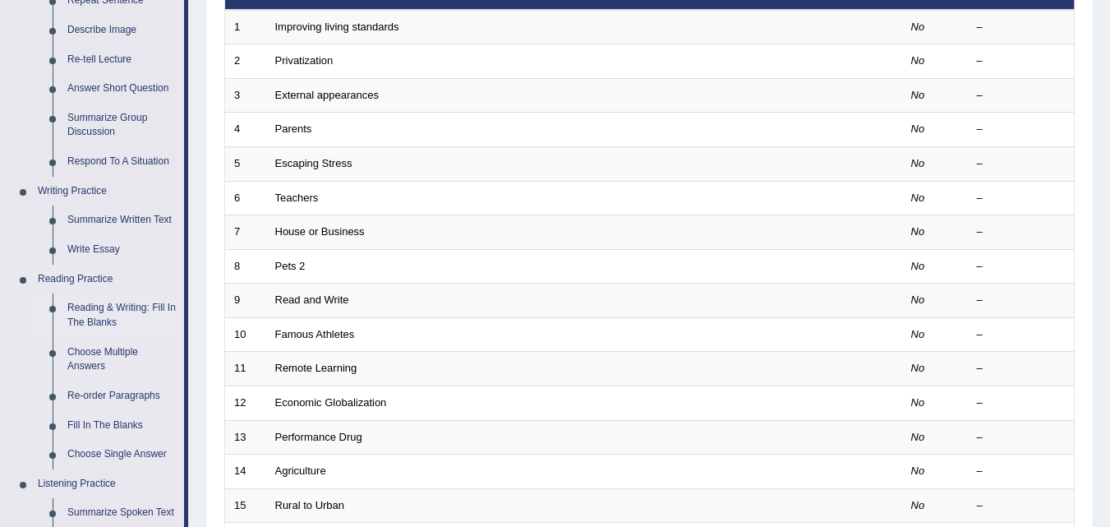
scroll to position [329, 0]
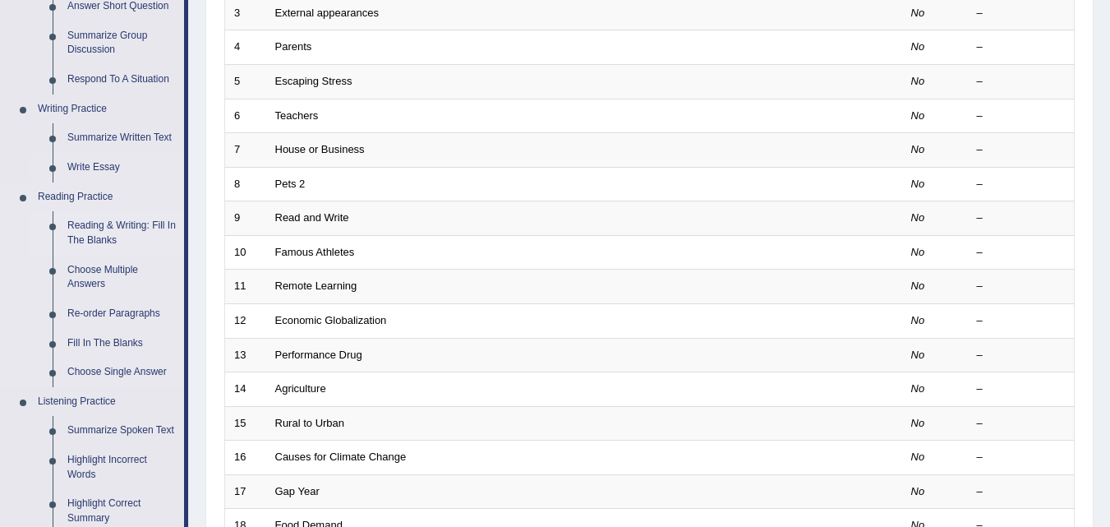
click at [98, 234] on link "Reading & Writing: Fill In The Blanks" at bounding box center [122, 233] width 124 height 44
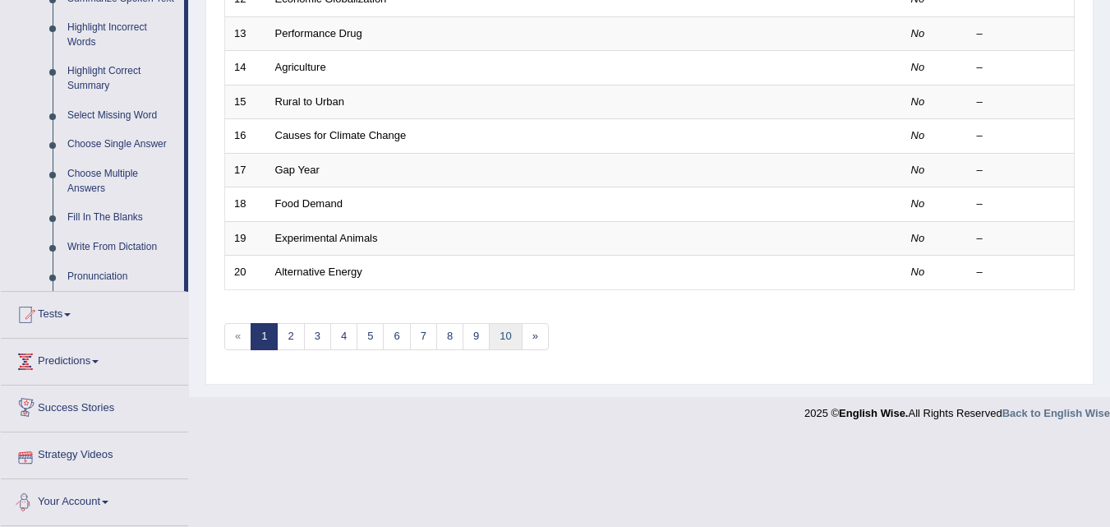
scroll to position [588, 0]
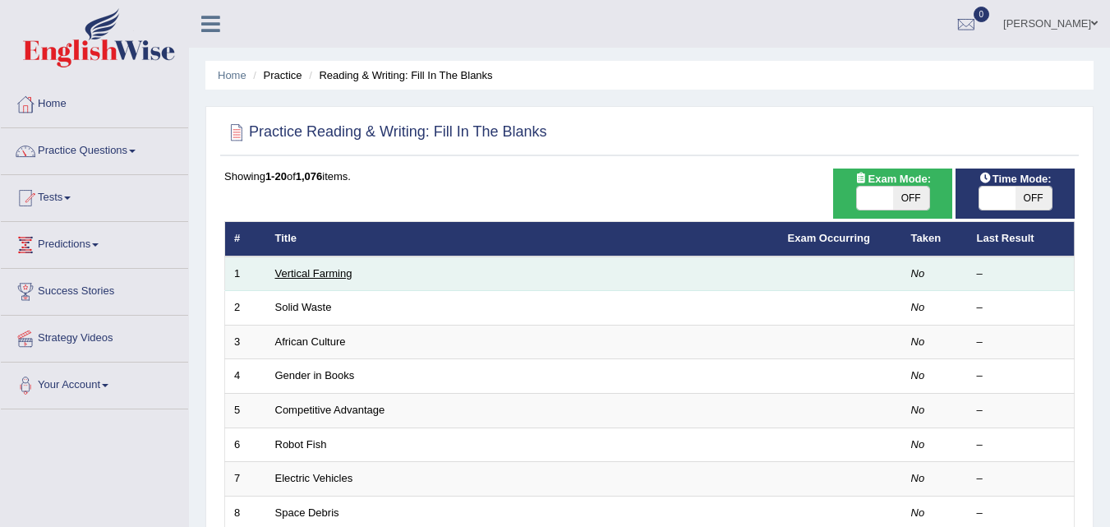
click at [313, 272] on link "Vertical Farming" at bounding box center [313, 273] width 77 height 12
